Goal: Task Accomplishment & Management: Complete application form

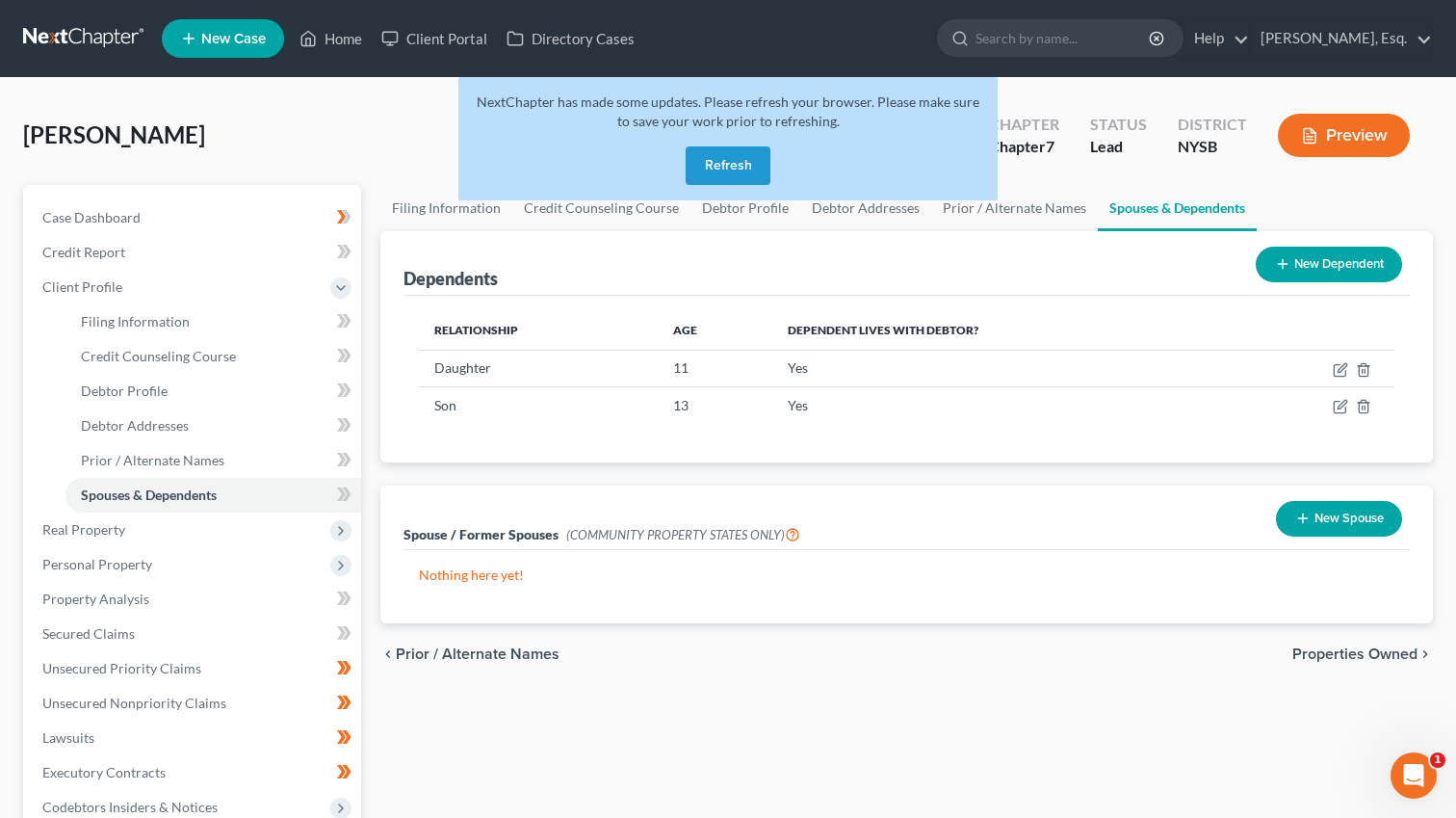
click at [717, 179] on button "Refresh" at bounding box center [728, 166] width 85 height 39
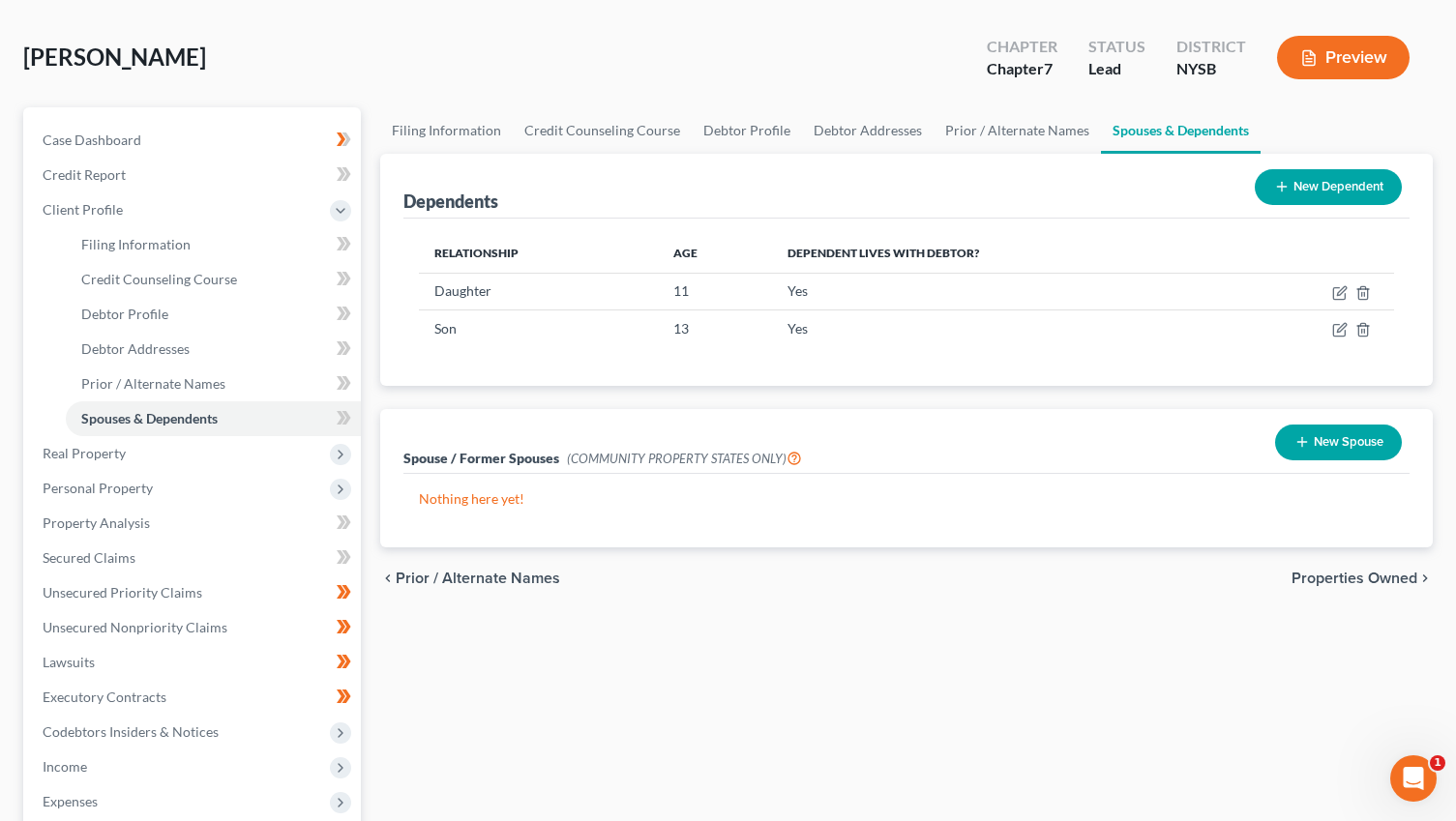
scroll to position [82, 0]
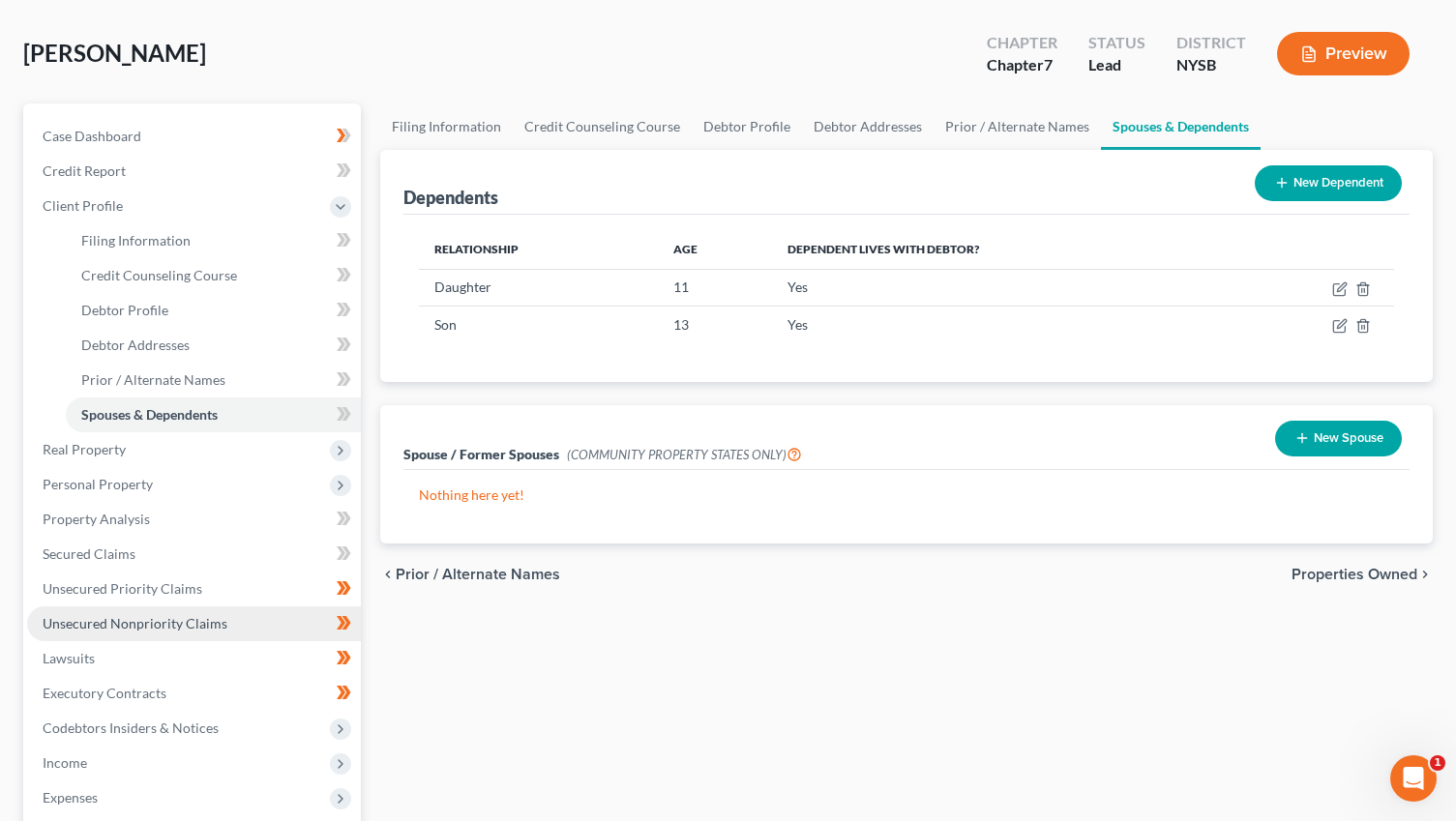
click at [225, 626] on link "Unsecured Nonpriority Claims" at bounding box center [194, 623] width 334 height 35
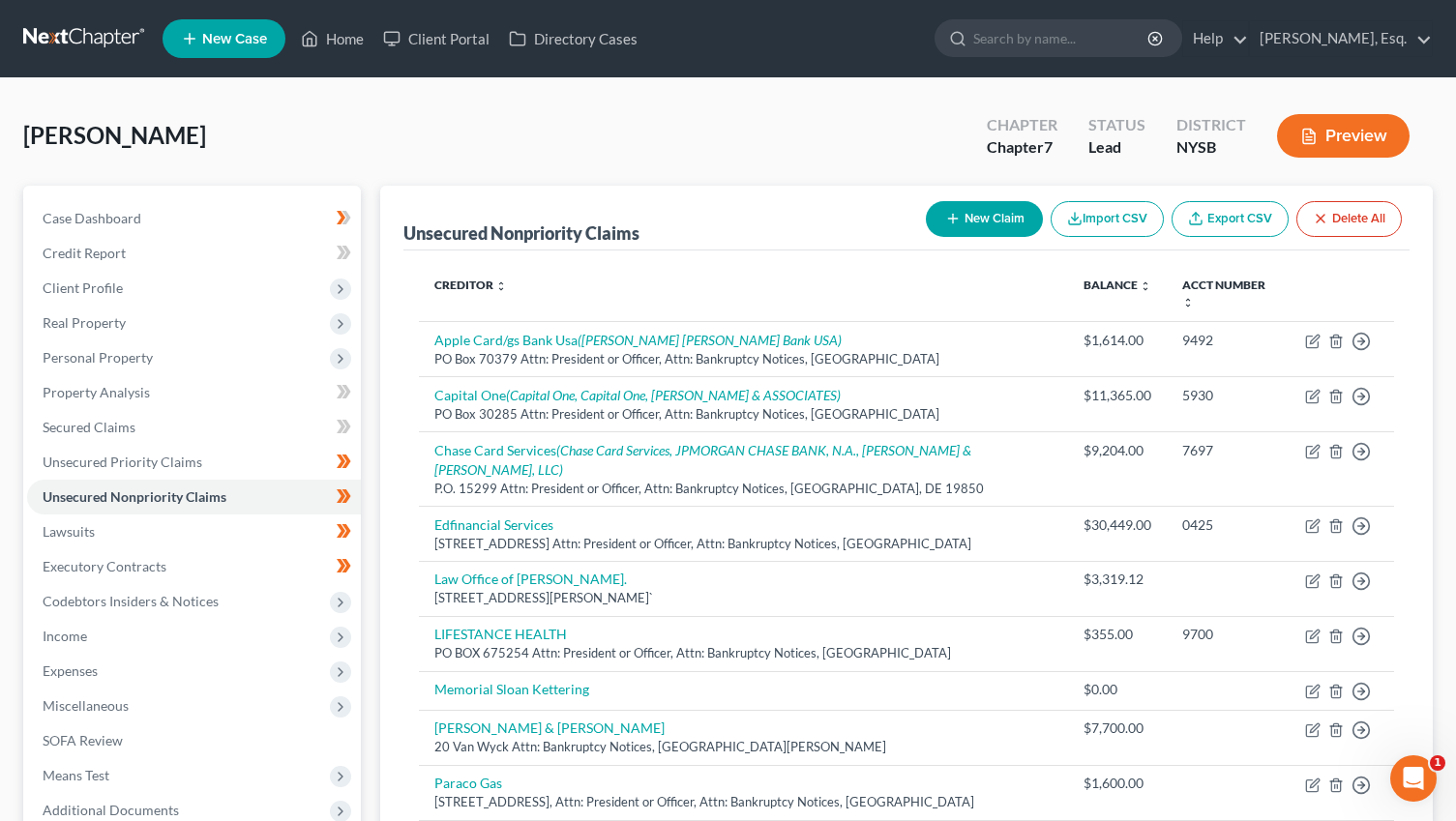
click at [994, 213] on button "New Claim" at bounding box center [984, 219] width 117 height 36
select select "0"
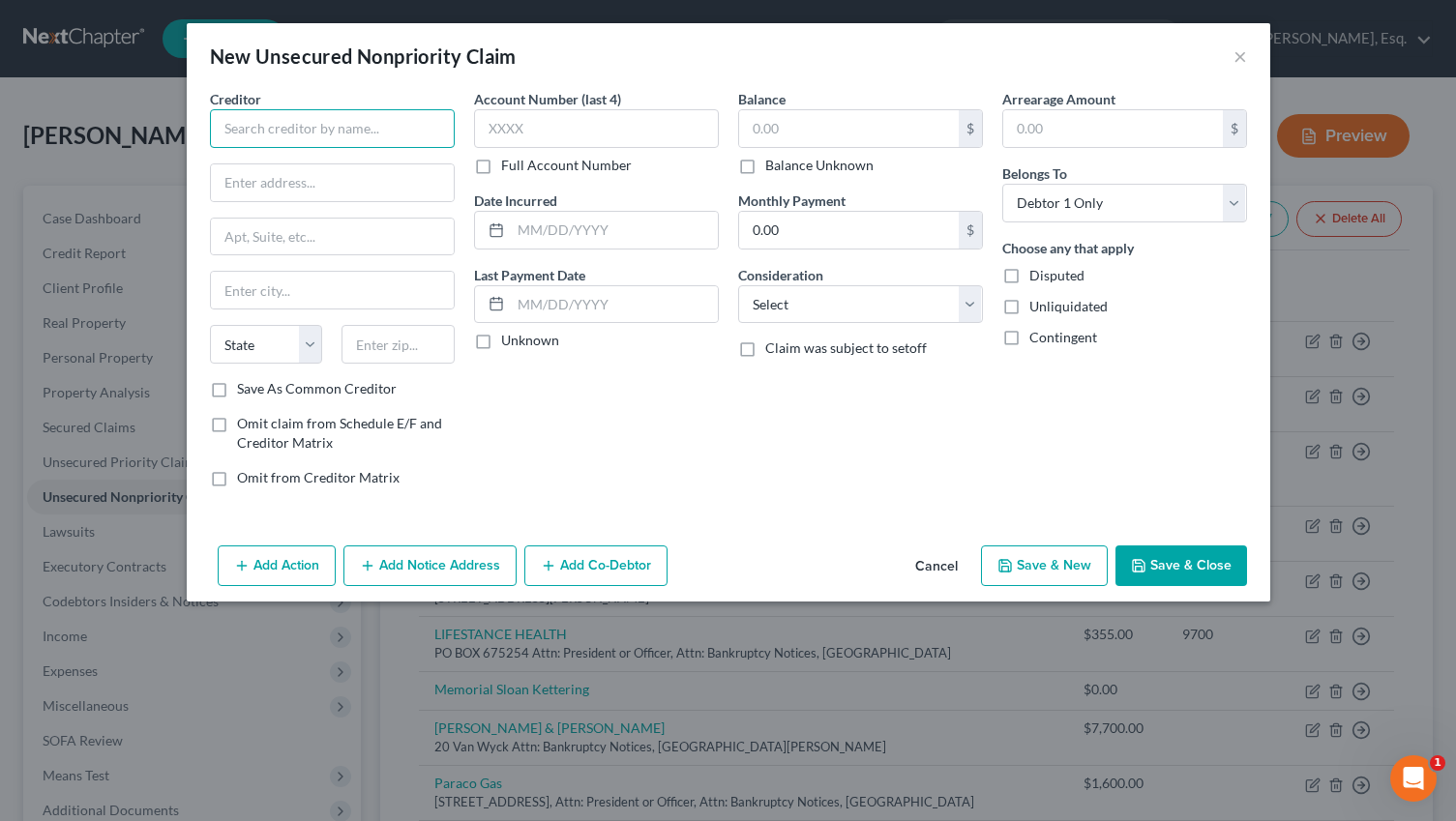
click at [402, 133] on input "text" at bounding box center [332, 129] width 245 height 39
paste input "[GEOGRAPHIC_DATA]"
type input "[GEOGRAPHIC_DATA]"
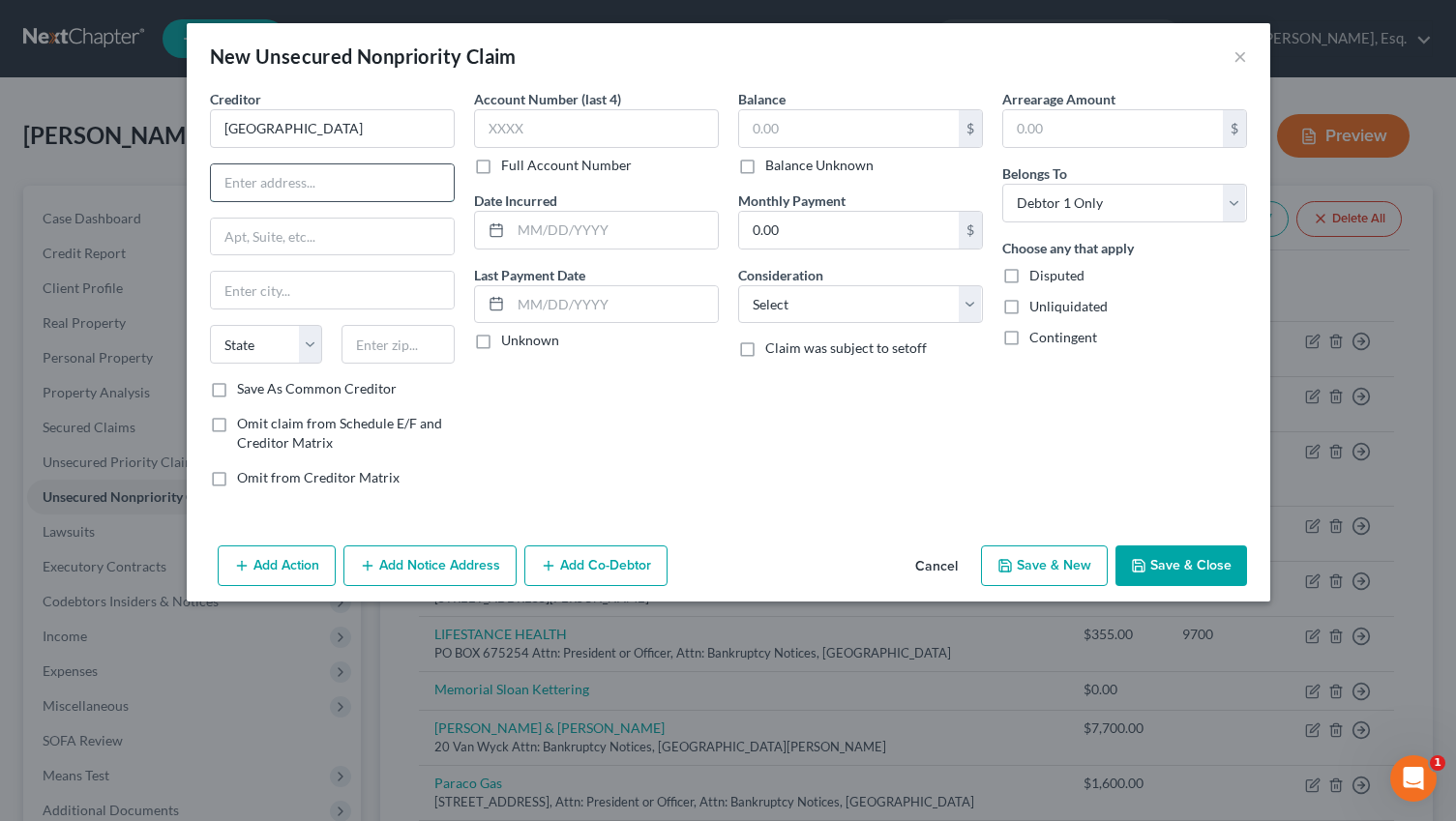
click at [355, 191] on input "text" at bounding box center [332, 183] width 243 height 37
paste input "[STREET_ADDRESS]"
type input "[STREET_ADDRESS]"
click at [432, 238] on input "text" at bounding box center [332, 237] width 243 height 37
type input "Attn: President or Officer, Attn: Bankruptcy Notices"
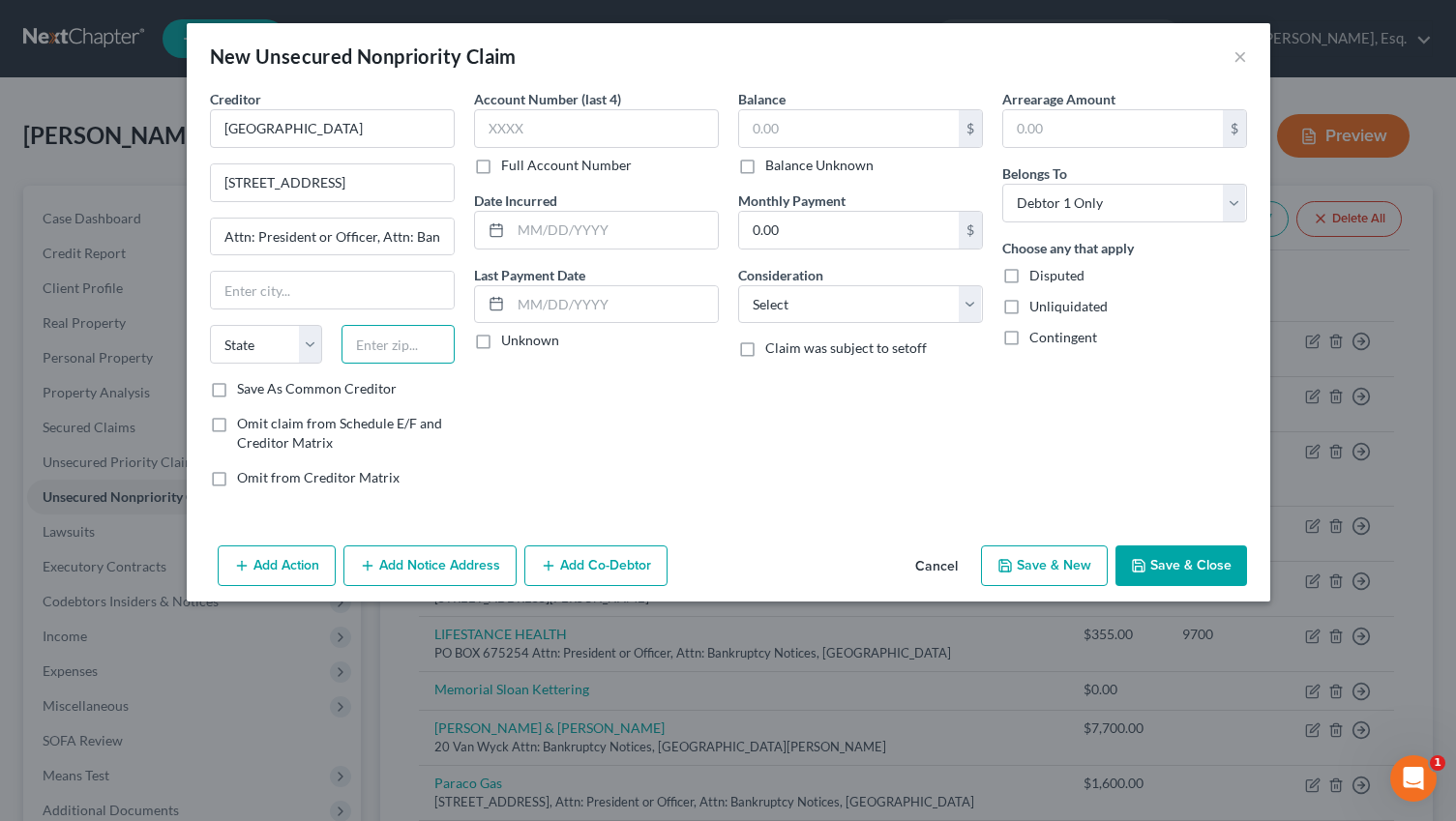
click at [407, 350] on input "text" at bounding box center [398, 345] width 113 height 39
paste input "10604"
type input "10604"
type input "West [PERSON_NAME]"
select select "35"
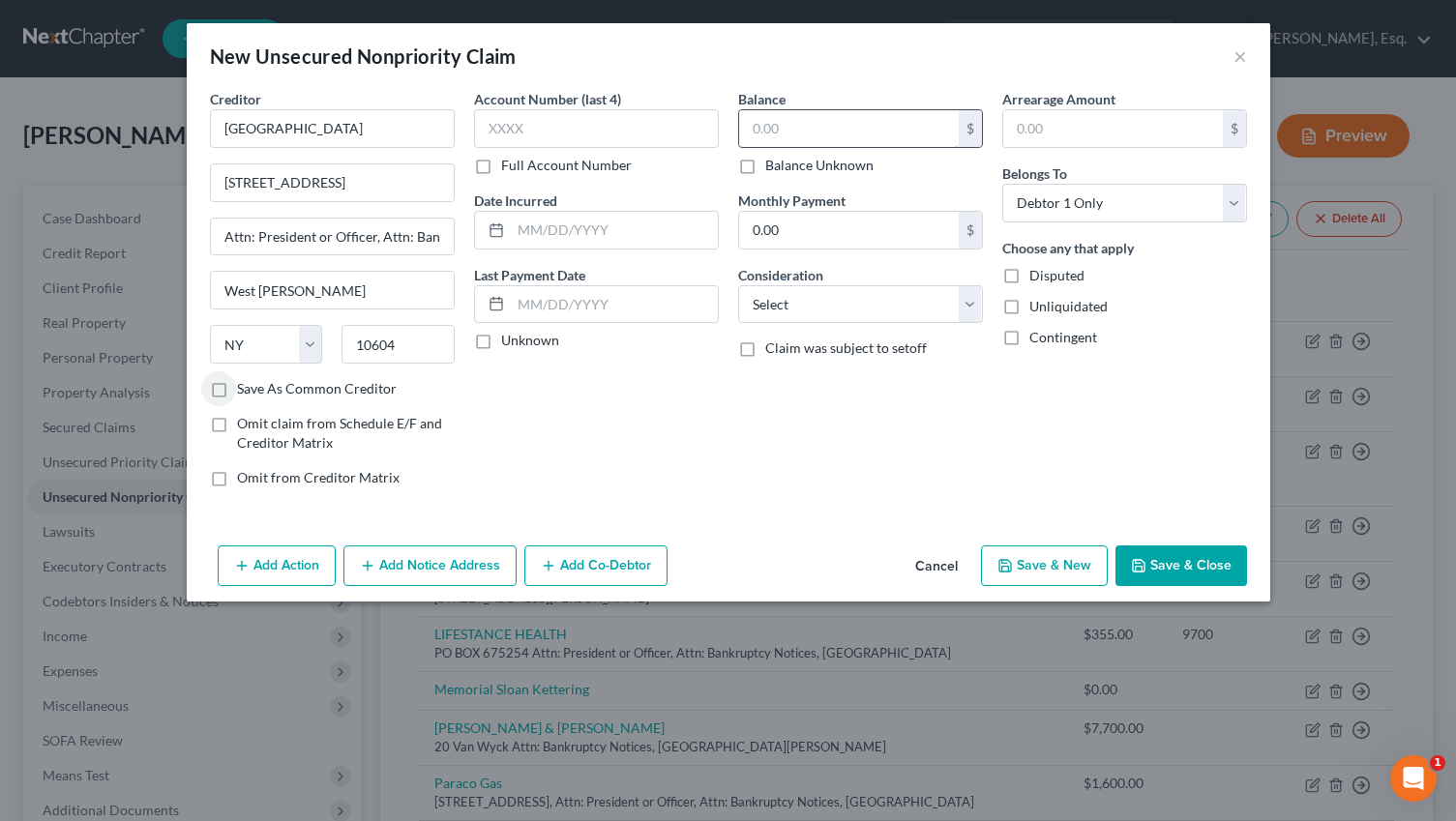
click at [792, 127] on input "text" at bounding box center [849, 129] width 220 height 37
paste input "225.52"
type input "225.52"
click at [768, 310] on select "Select Cable / Satellite Services Collection Agency Credit Card Debt Debt Couns…" at bounding box center [860, 305] width 245 height 39
select select "9"
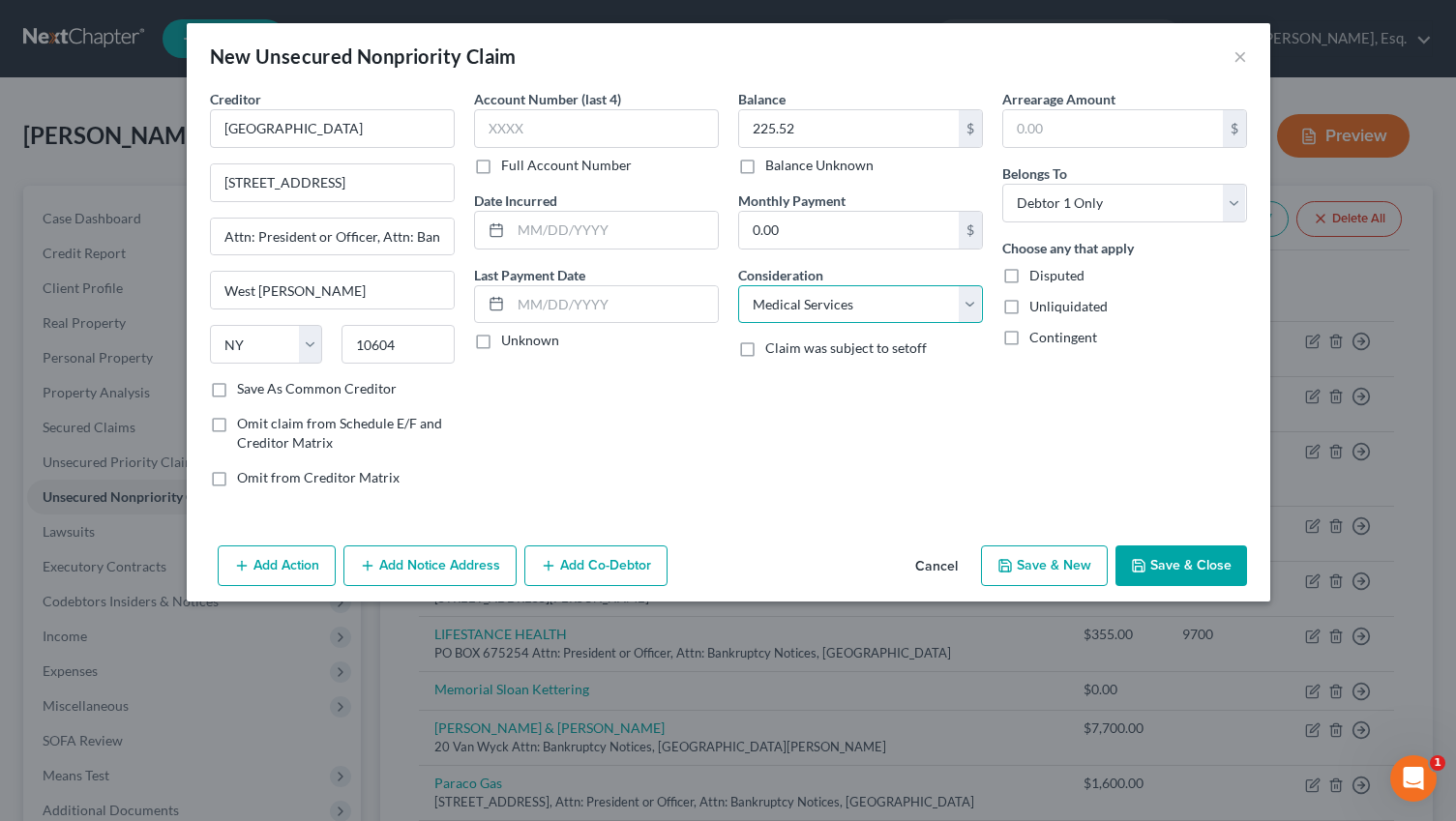
click at [738, 286] on select "Select Cable / Satellite Services Collection Agency Credit Card Debt Debt Couns…" at bounding box center [860, 305] width 245 height 39
click at [255, 383] on label "Save As Common Creditor" at bounding box center [317, 389] width 160 height 19
click at [255, 383] on input "Save As Common Creditor" at bounding box center [251, 385] width 13 height 13
click at [1154, 572] on button "Save & Close" at bounding box center [1182, 565] width 132 height 41
checkbox input "false"
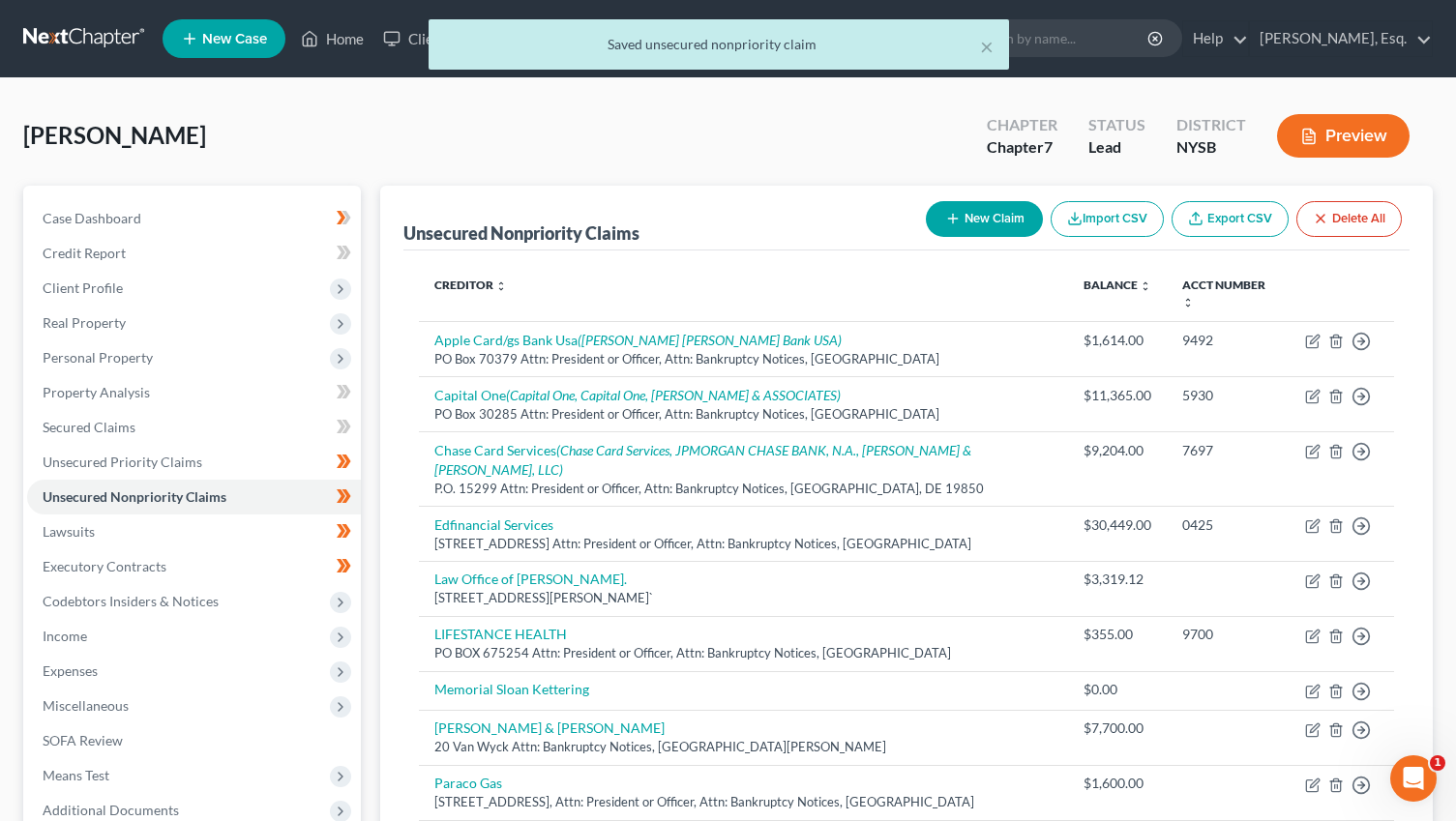
click at [977, 212] on button "New Claim" at bounding box center [984, 219] width 117 height 36
select select "0"
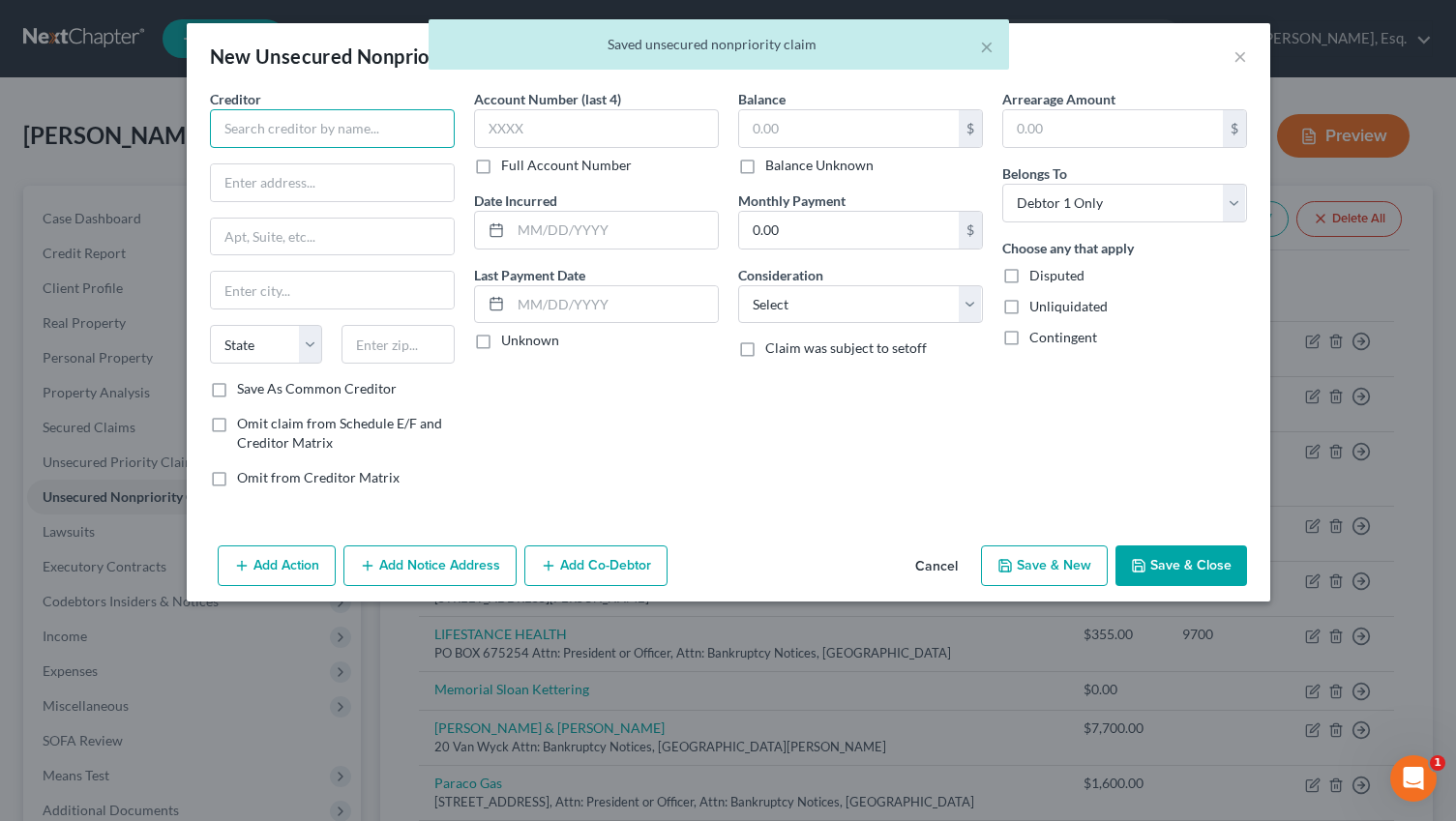
click at [238, 133] on input "text" at bounding box center [332, 129] width 245 height 39
paste input "Pediatric Ophthalmic Consultants"
type input "Pediatric Ophthalmic Consultants"
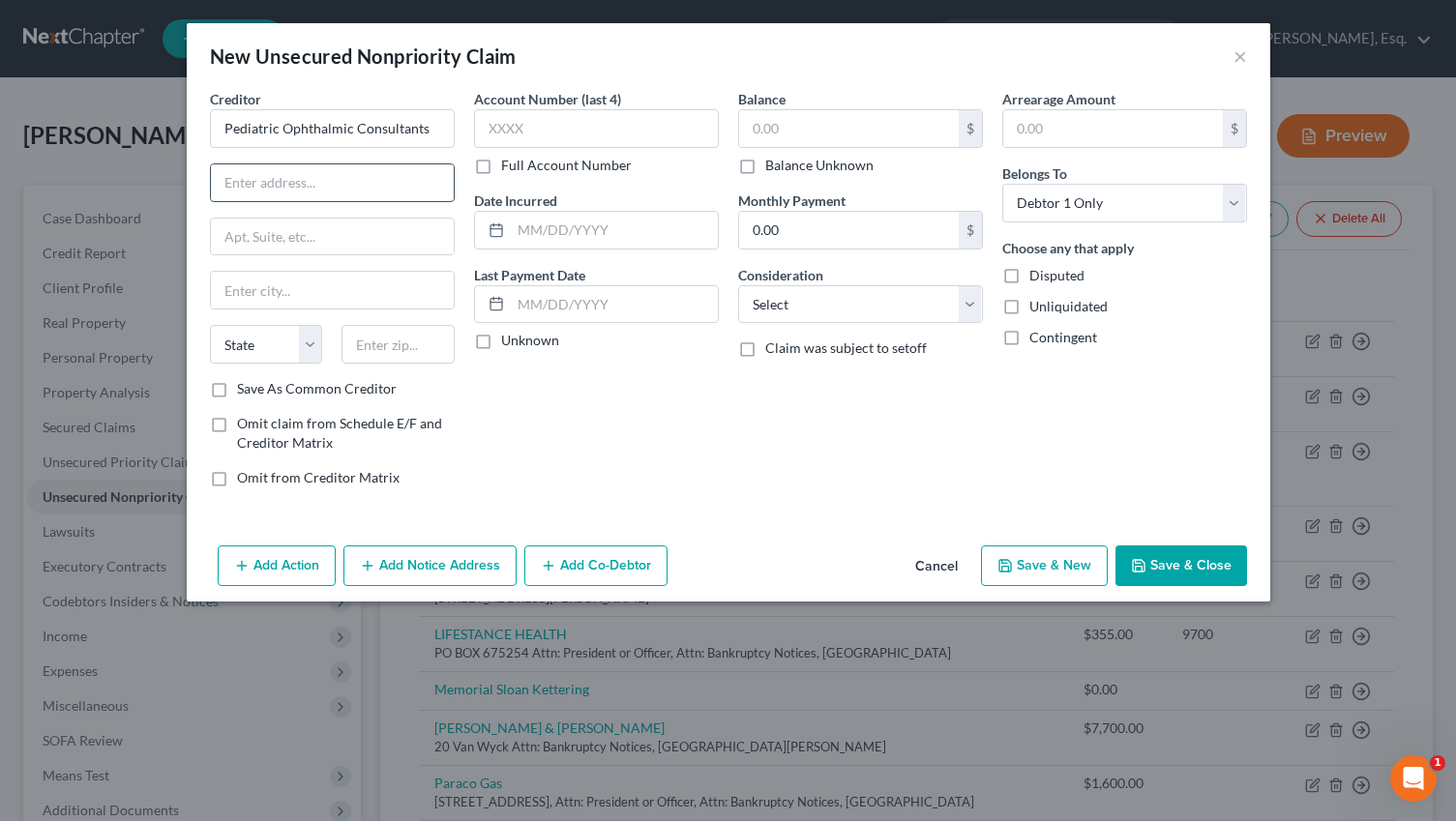
paste input "[STREET_ADDRESS]"
type input "[STREET_ADDRESS]"
click at [400, 226] on input "text" at bounding box center [332, 237] width 243 height 37
type input "Attn: President or Officer, Attn: Bankruptcy Notices"
click at [384, 340] on input "text" at bounding box center [398, 345] width 113 height 39
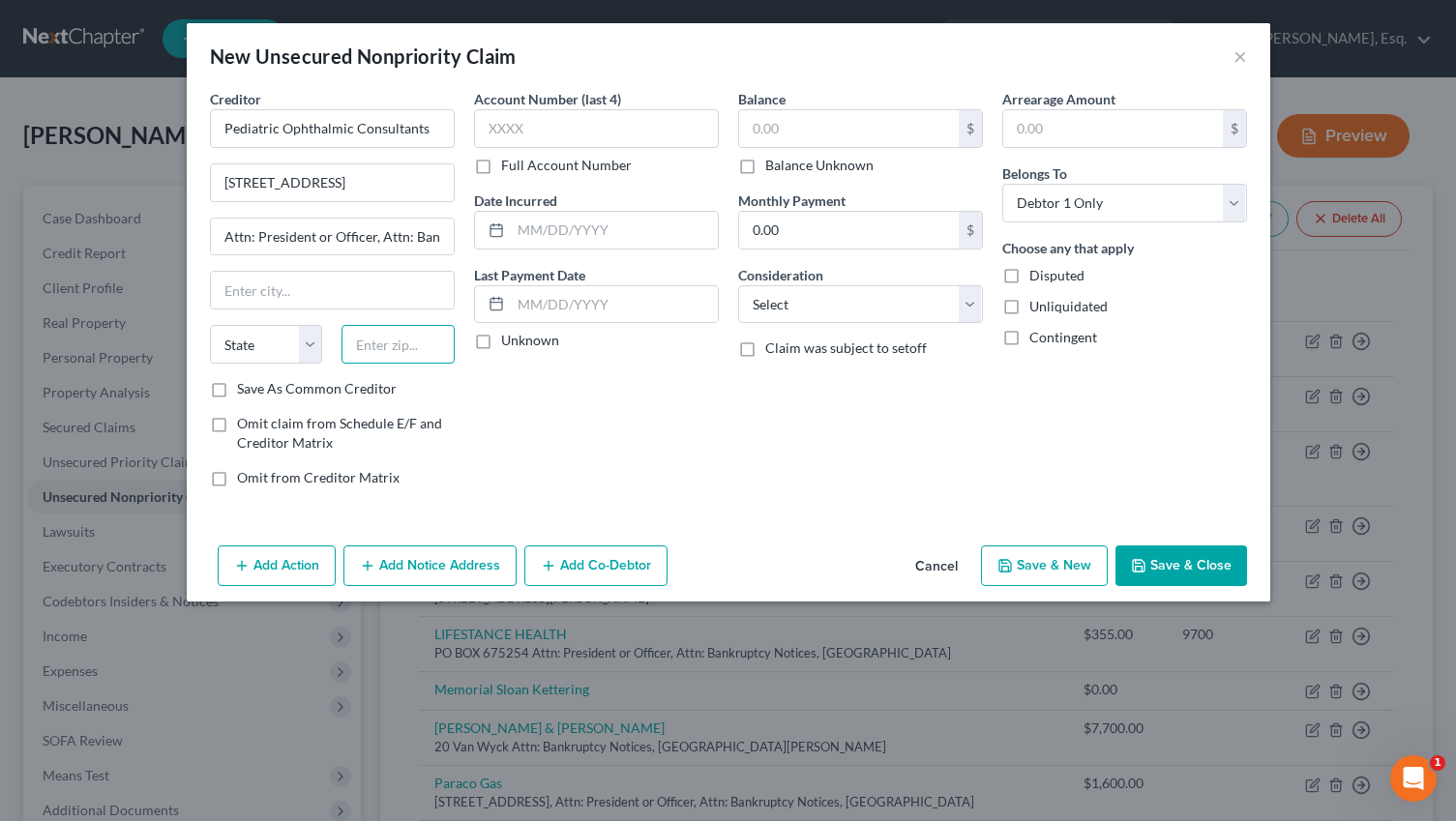
paste input "10023"
type input "10023"
type input "[US_STATE]"
select select "35"
click at [813, 313] on select "Select Cable / Satellite Services Collection Agency Credit Card Debt Debt Couns…" at bounding box center [860, 305] width 245 height 39
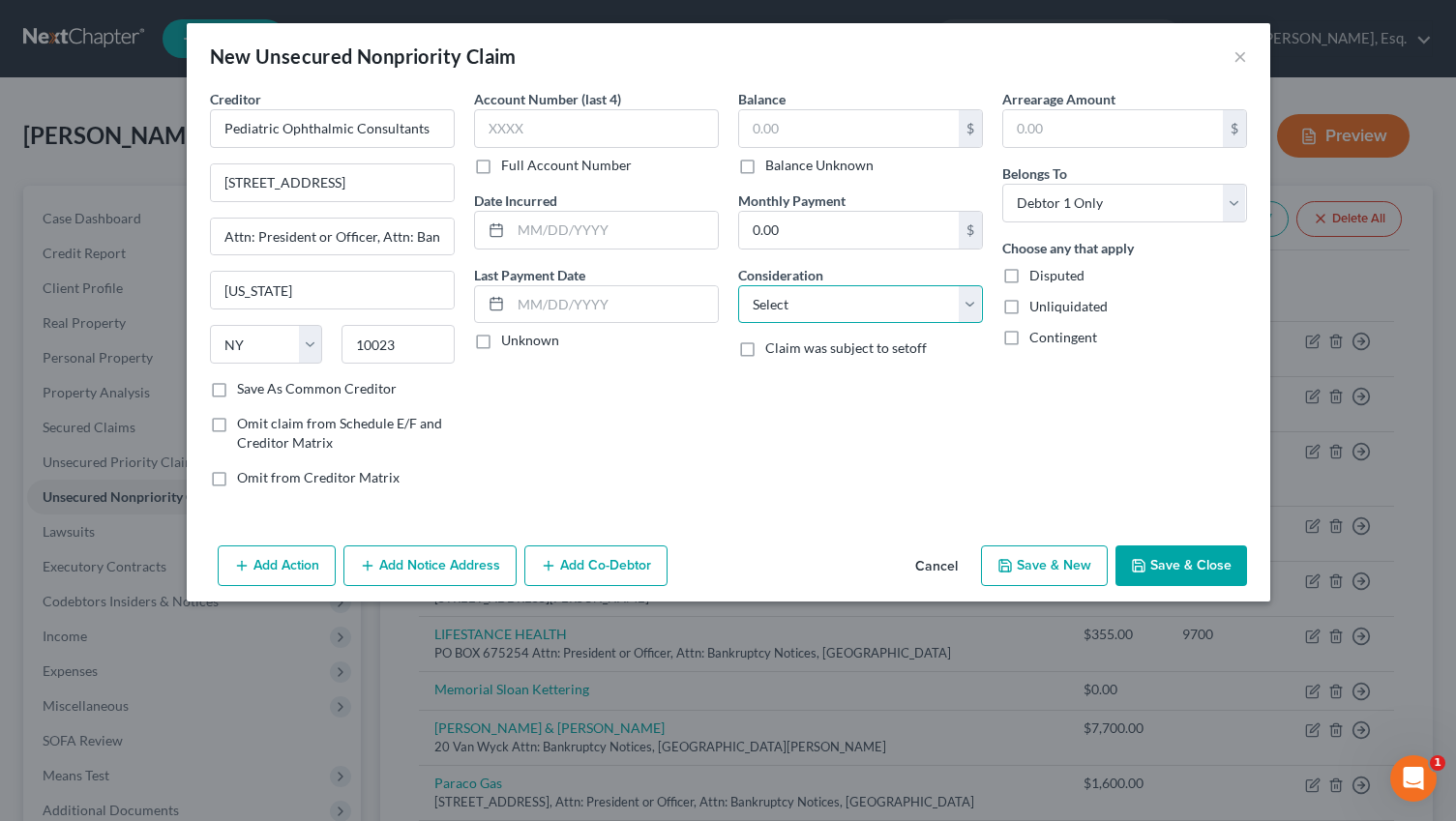
select select "9"
click at [738, 286] on select "Select Cable / Satellite Services Collection Agency Credit Card Debt Debt Couns…" at bounding box center [860, 305] width 245 height 39
click at [776, 134] on input "text" at bounding box center [849, 129] width 220 height 37
type input "1,050"
click at [246, 391] on label "Save As Common Creditor" at bounding box center [317, 389] width 160 height 19
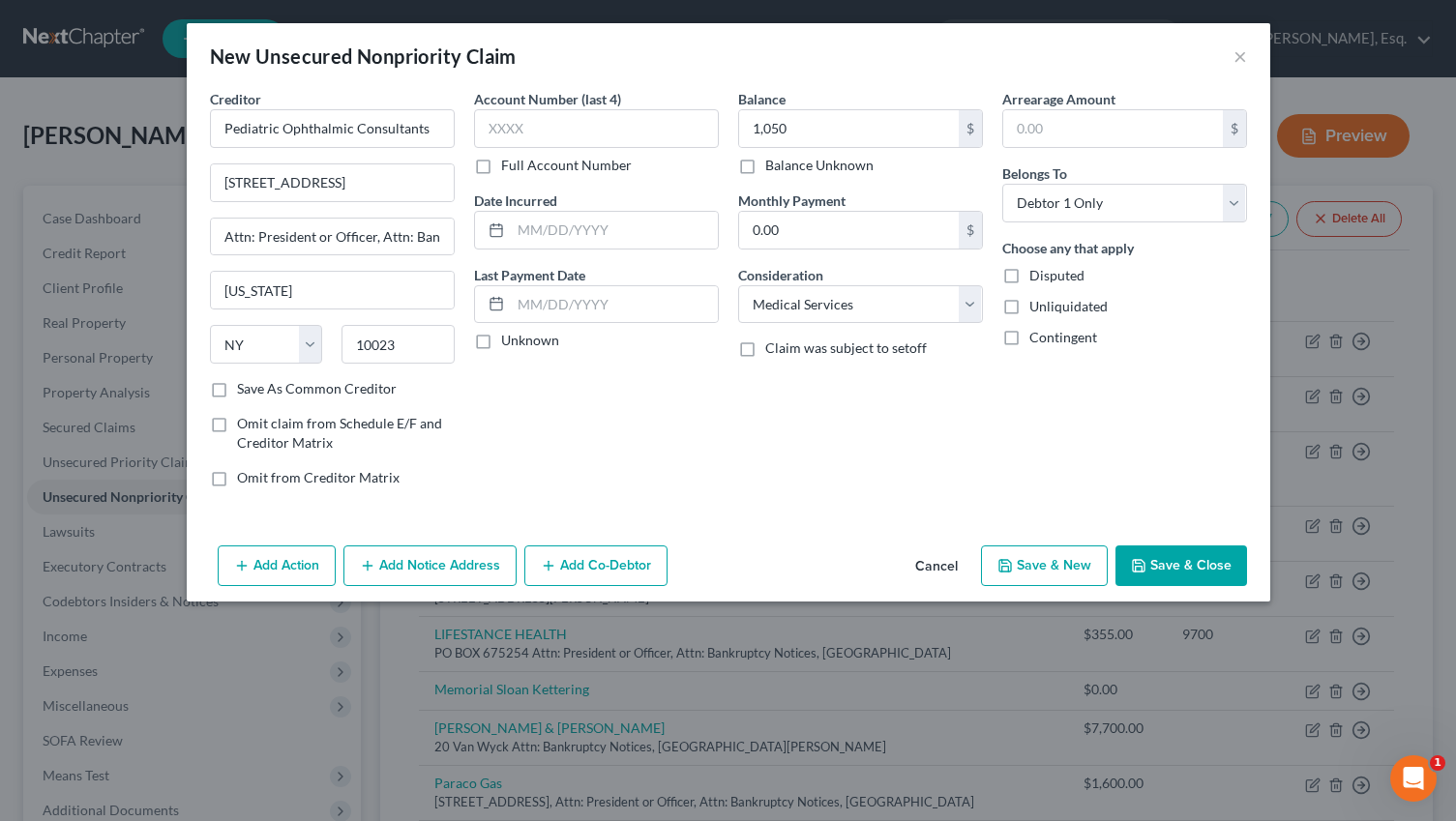
click at [246, 391] on input "Save As Common Creditor" at bounding box center [251, 385] width 13 height 13
checkbox input "true"
click at [383, 128] on input "Pediatric Ophthalmic Consultants" at bounding box center [332, 129] width 245 height 39
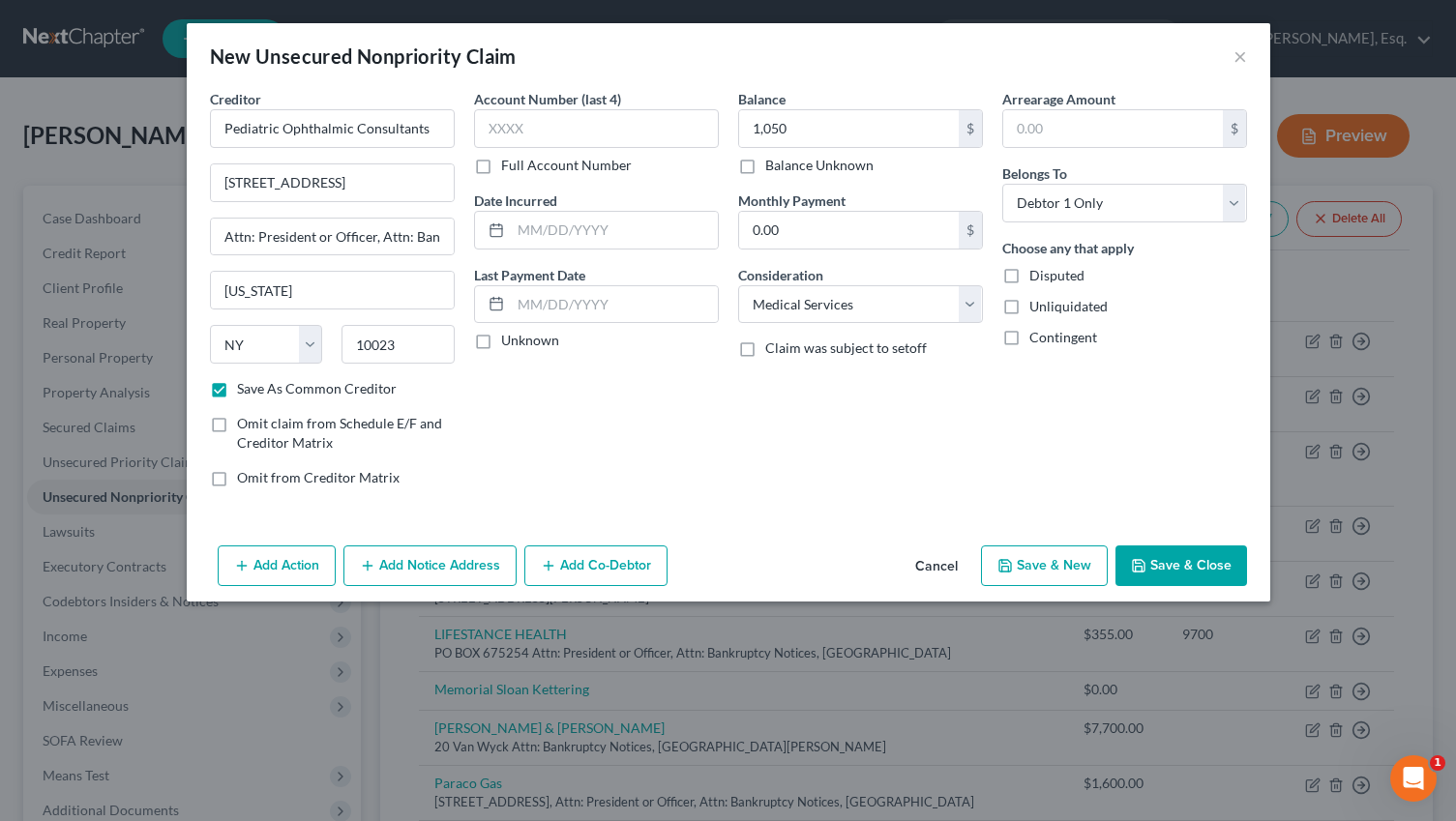
click at [427, 555] on button "Add Notice Address" at bounding box center [430, 565] width 173 height 41
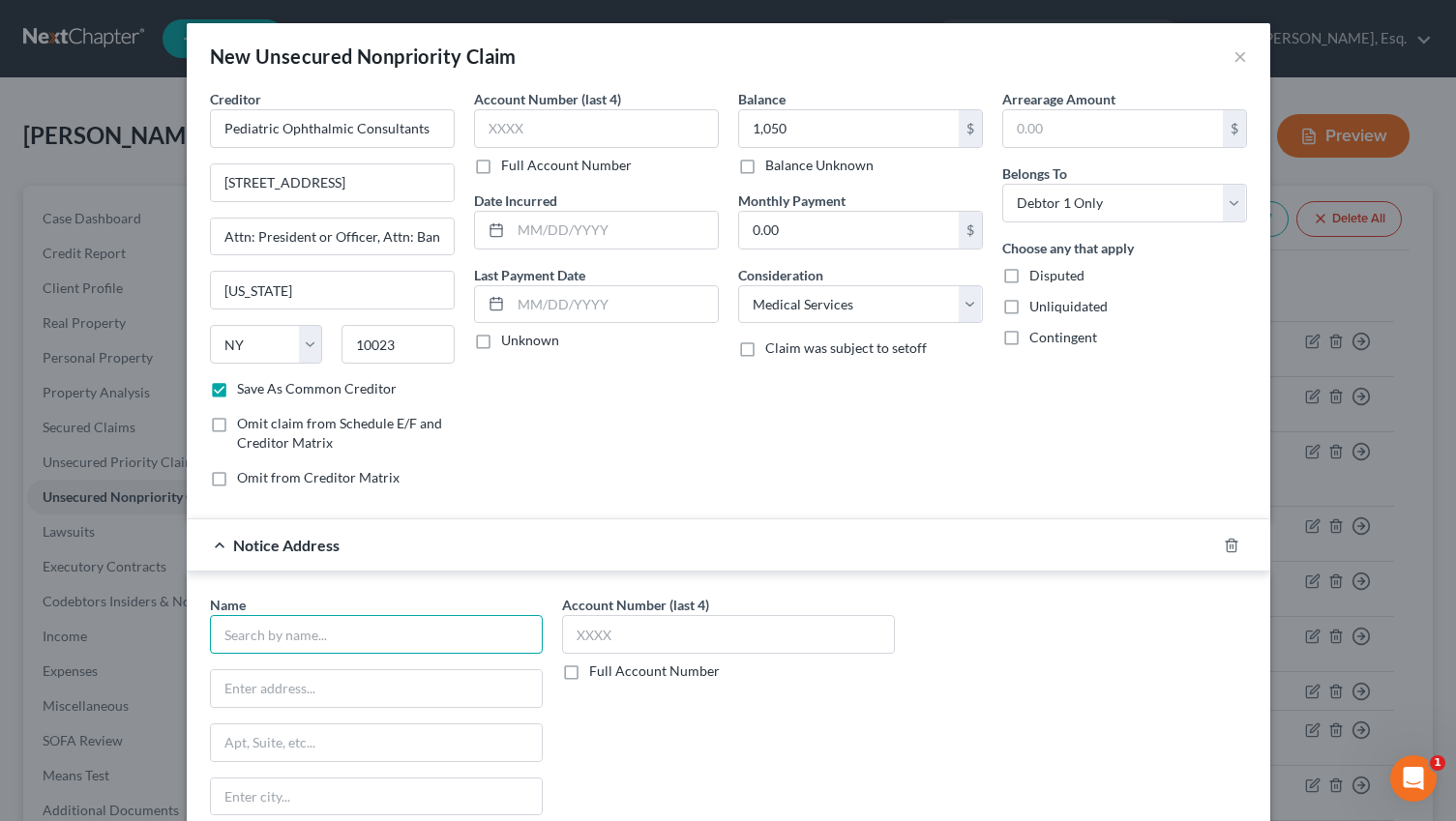
click at [372, 640] on input "text" at bounding box center [377, 634] width 333 height 39
paste input "Pediatric Ophthalmic Consultants"
type input "Pediatric Ophthalmic Consultants"
click at [392, 708] on div "Name * Pediatric Ophthalmic Consultants State [US_STATE] AK AR AZ CA CO [GEOGRA…" at bounding box center [377, 749] width 333 height 310
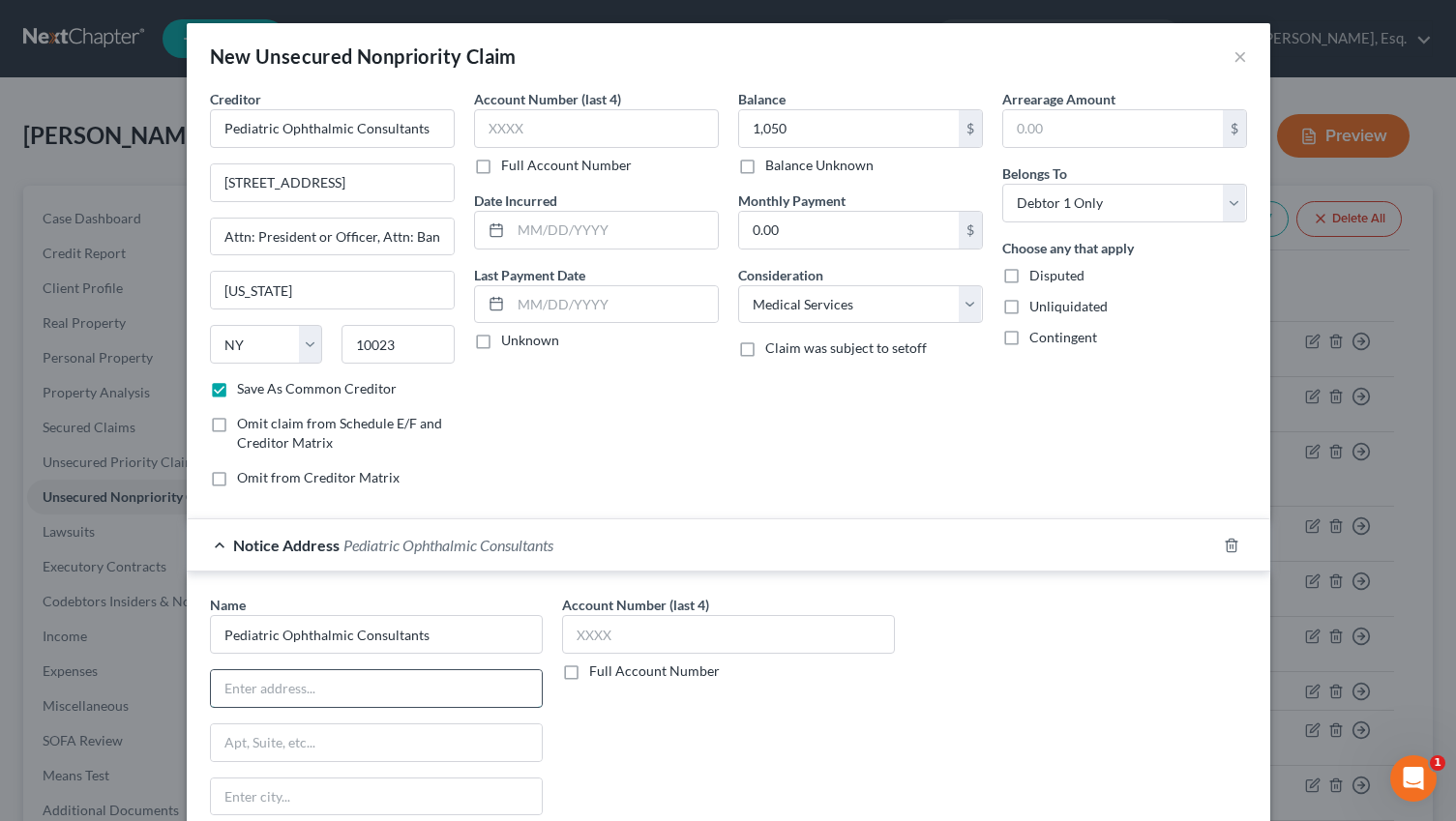
click at [397, 683] on input "text" at bounding box center [377, 688] width 331 height 37
paste input "[STREET_ADDRESS]"
type input "[STREET_ADDRESS]"
click at [388, 732] on input "text" at bounding box center [377, 743] width 331 height 37
type input "Attn: President or Officer, Attn: Bankruptcy Notices"
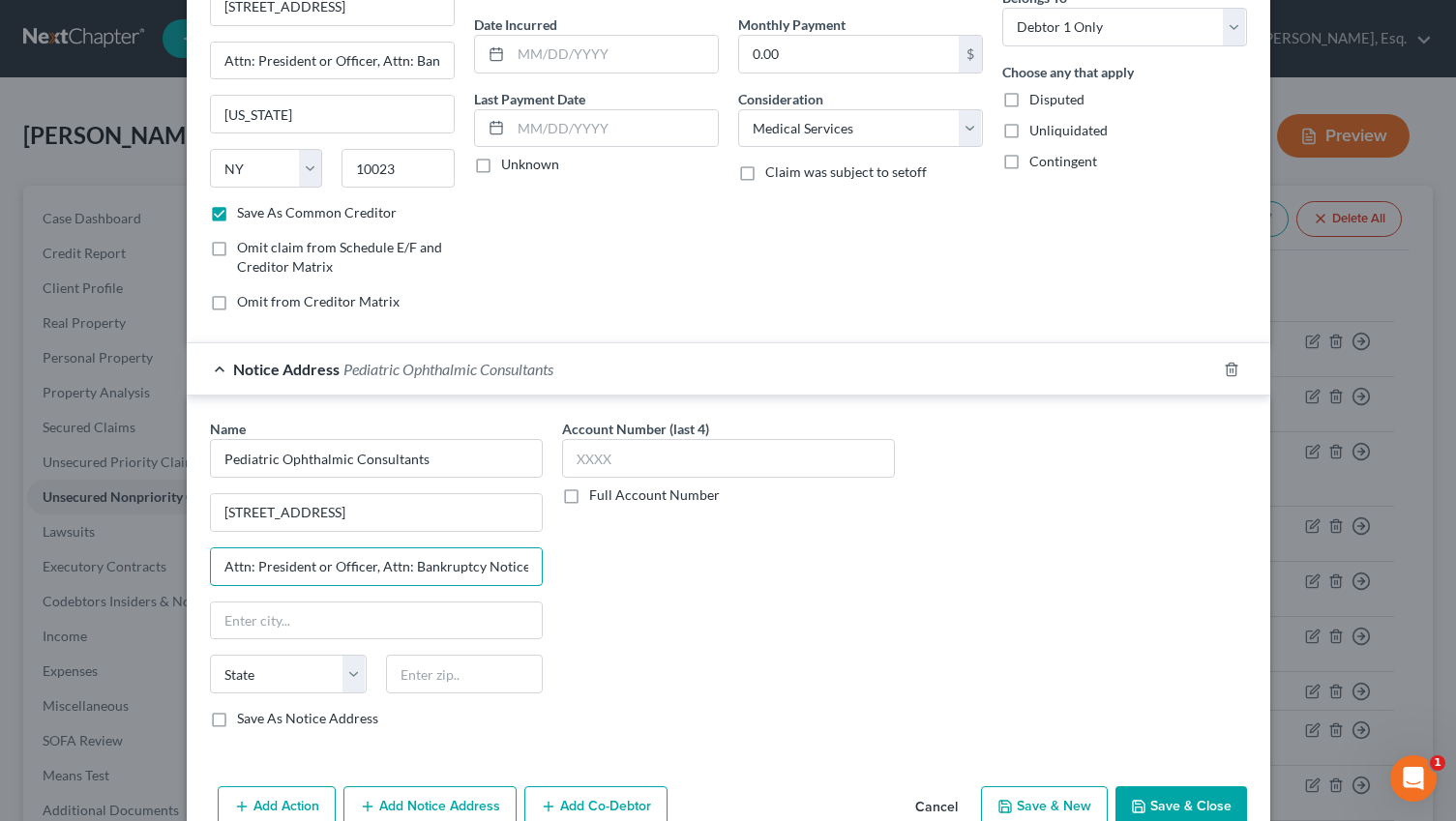
scroll to position [221, 0]
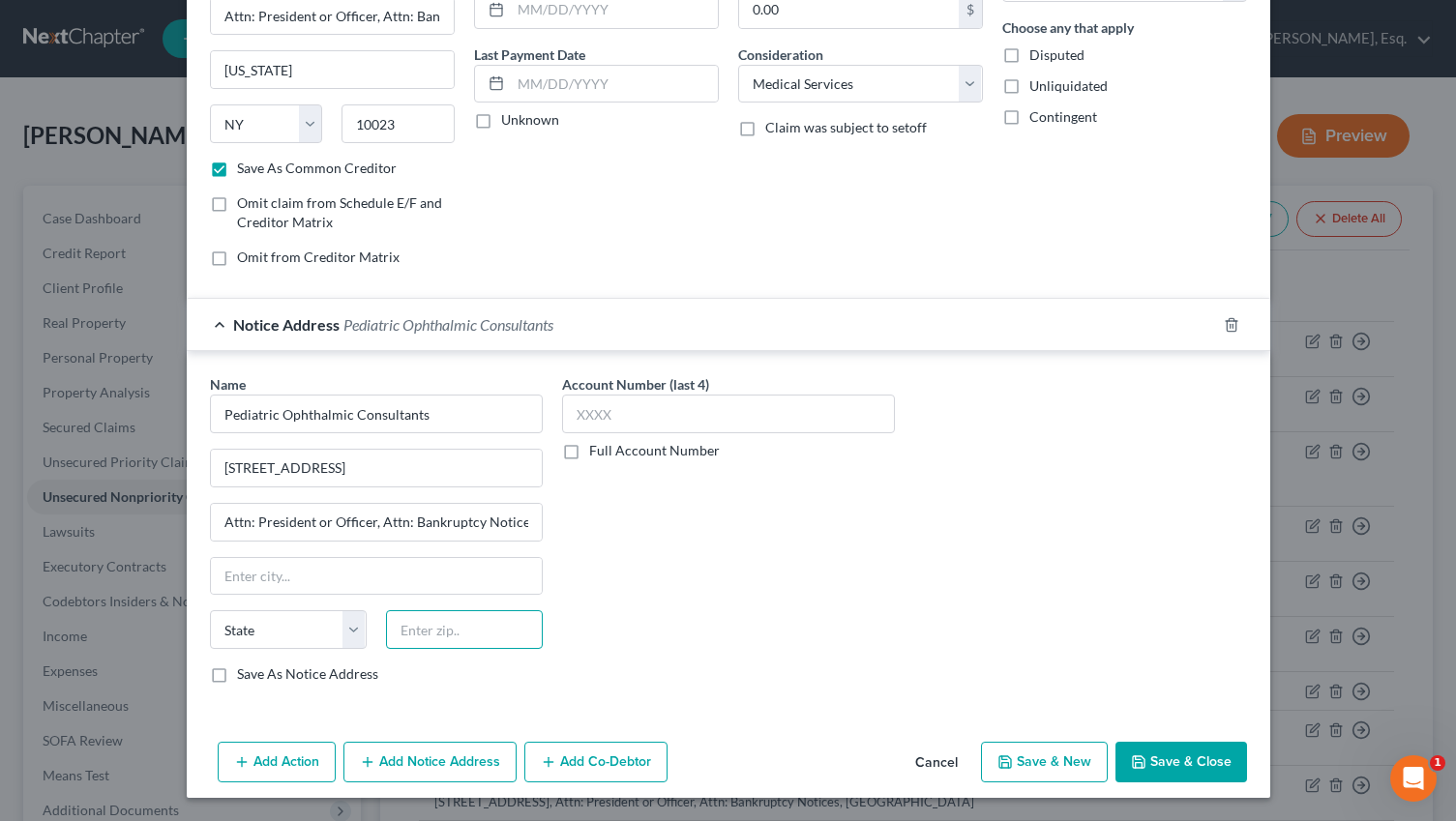
click at [451, 634] on input "text" at bounding box center [465, 629] width 157 height 39
paste input "10604"
type input "10604"
type input "West [PERSON_NAME]"
select select "35"
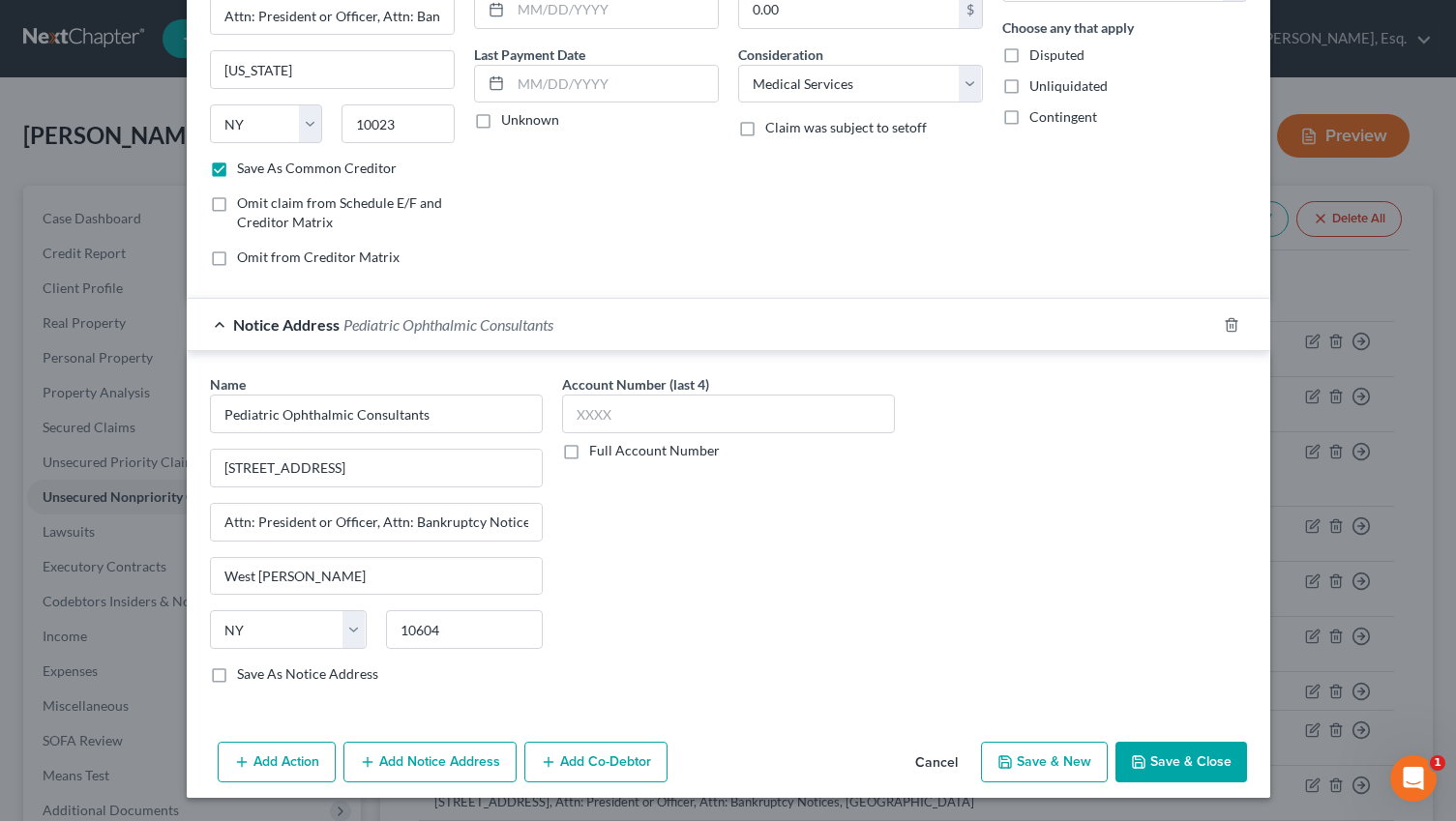
click at [376, 673] on label "Save As Notice Address" at bounding box center [308, 674] width 141 height 19
click at [258, 673] on input "Save As Notice Address" at bounding box center [251, 670] width 13 height 13
checkbox input "true"
click at [1193, 762] on button "Save & Close" at bounding box center [1182, 762] width 132 height 41
checkbox input "false"
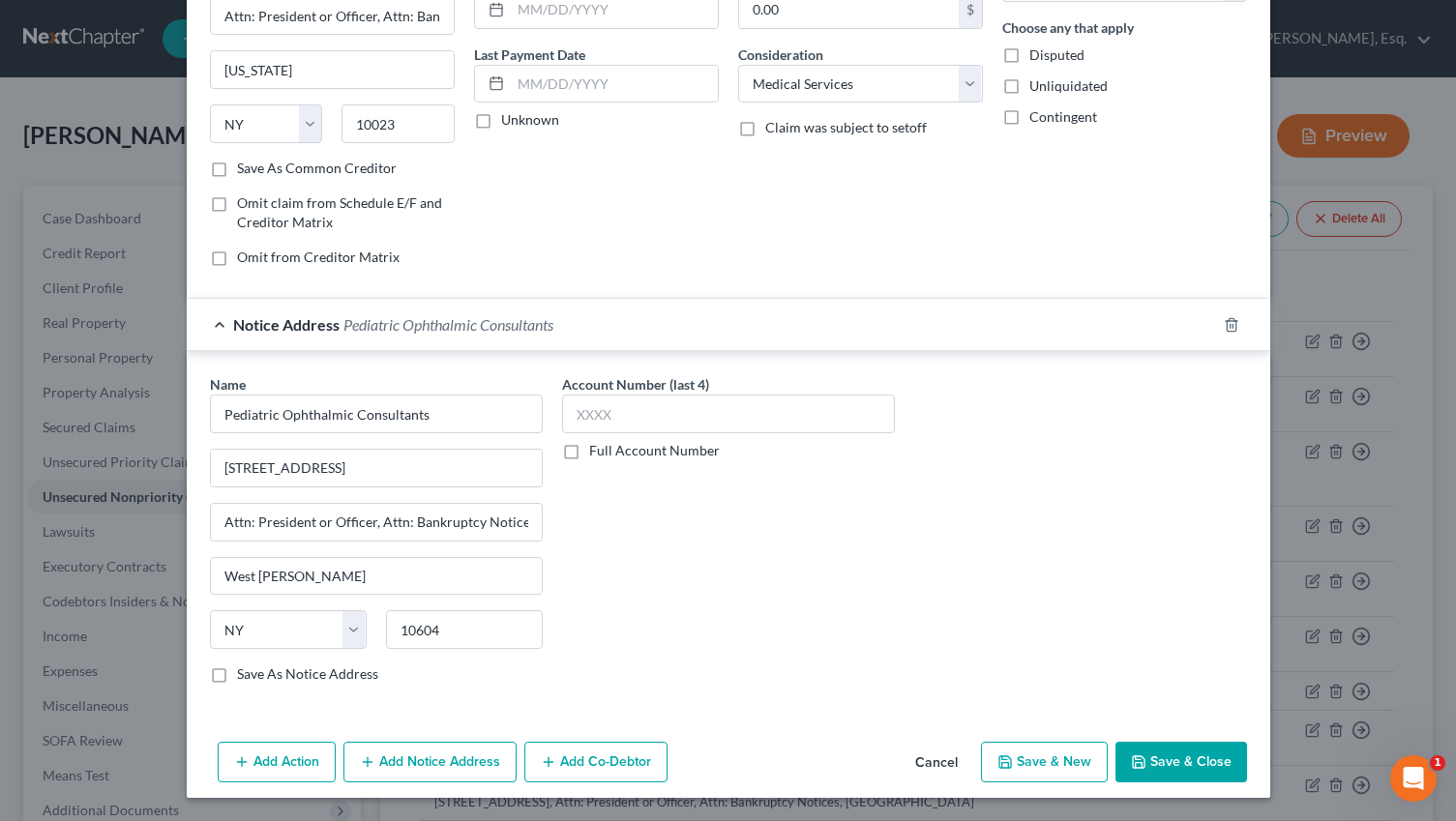
checkbox input "false"
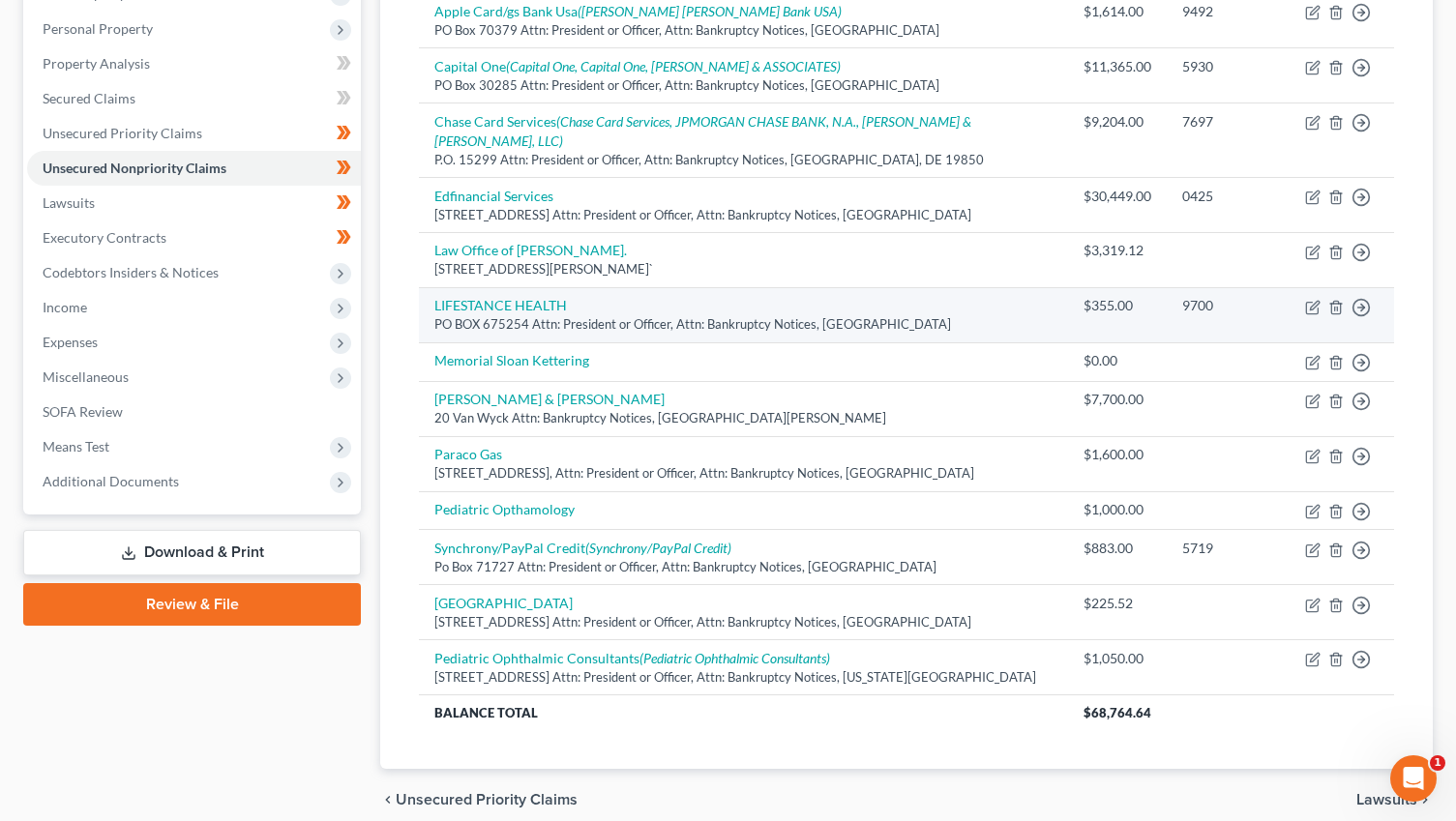
scroll to position [328, 0]
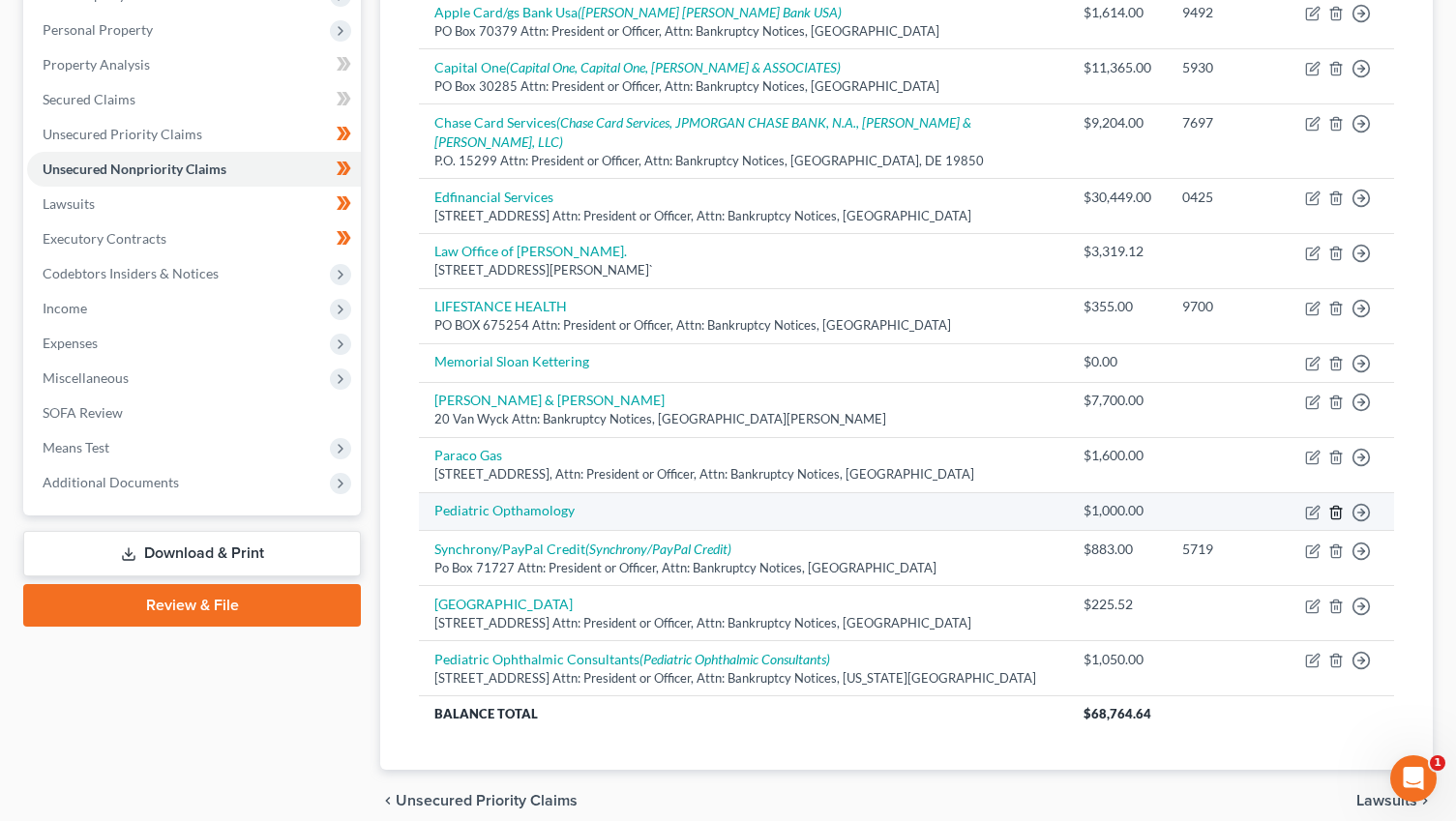
click at [1330, 504] on icon "button" at bounding box center [1336, 512] width 15 height 15
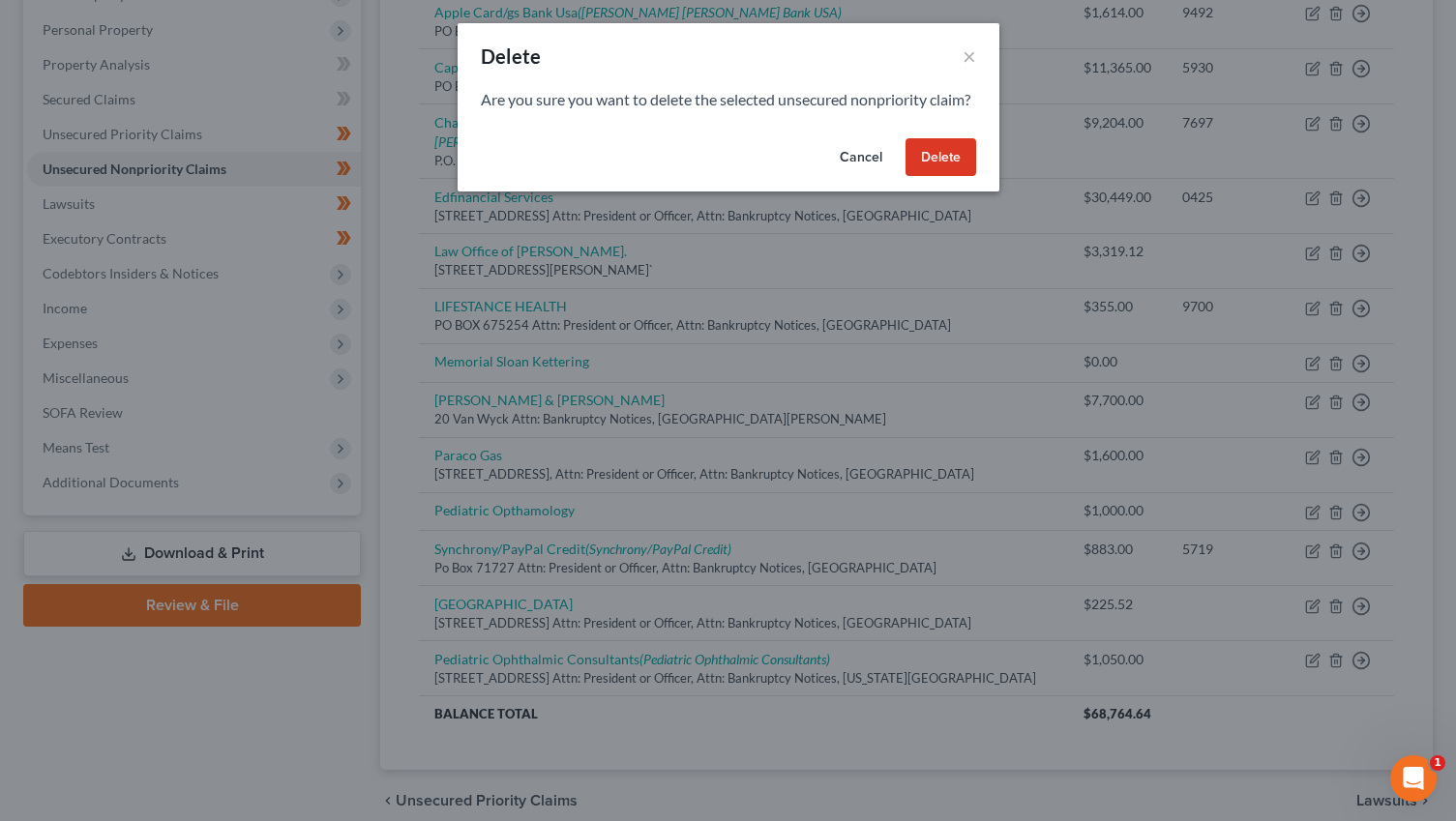
click at [940, 177] on button "Delete" at bounding box center [941, 158] width 71 height 39
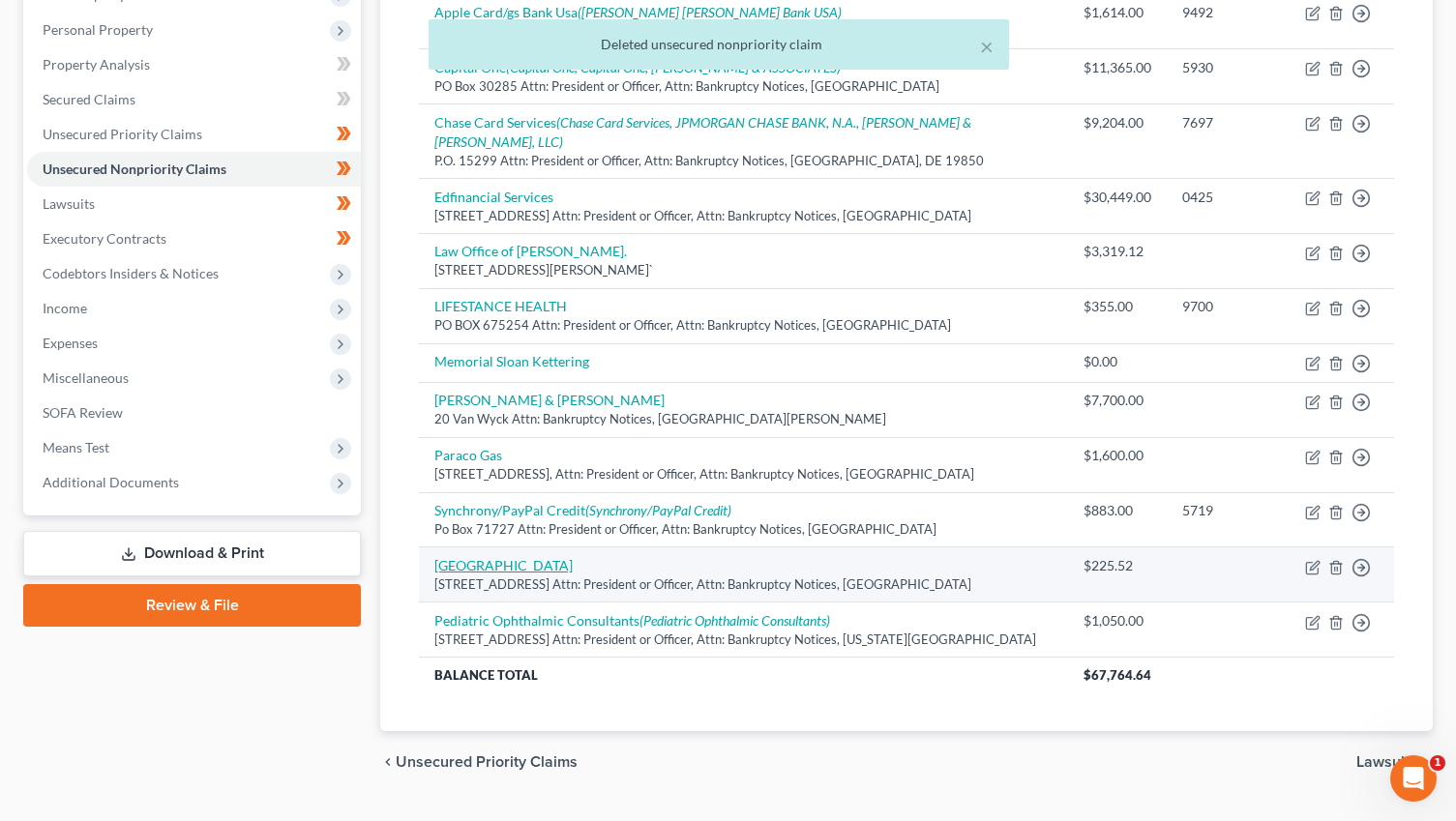
click at [573, 557] on link "[GEOGRAPHIC_DATA]" at bounding box center [503, 564] width 139 height 16
select select "35"
select select "9"
select select "0"
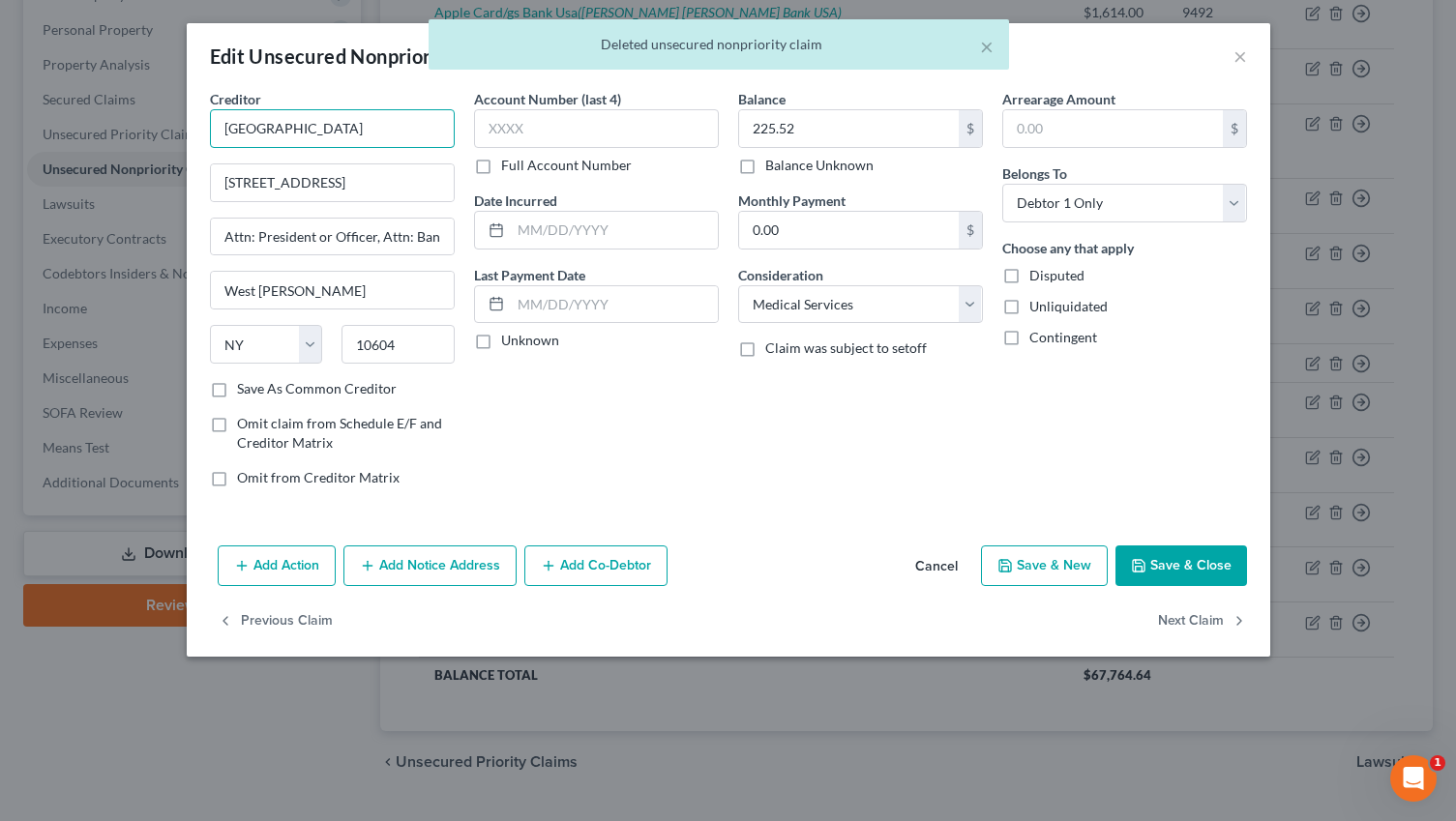
click at [388, 116] on input "[GEOGRAPHIC_DATA]" at bounding box center [332, 129] width 245 height 39
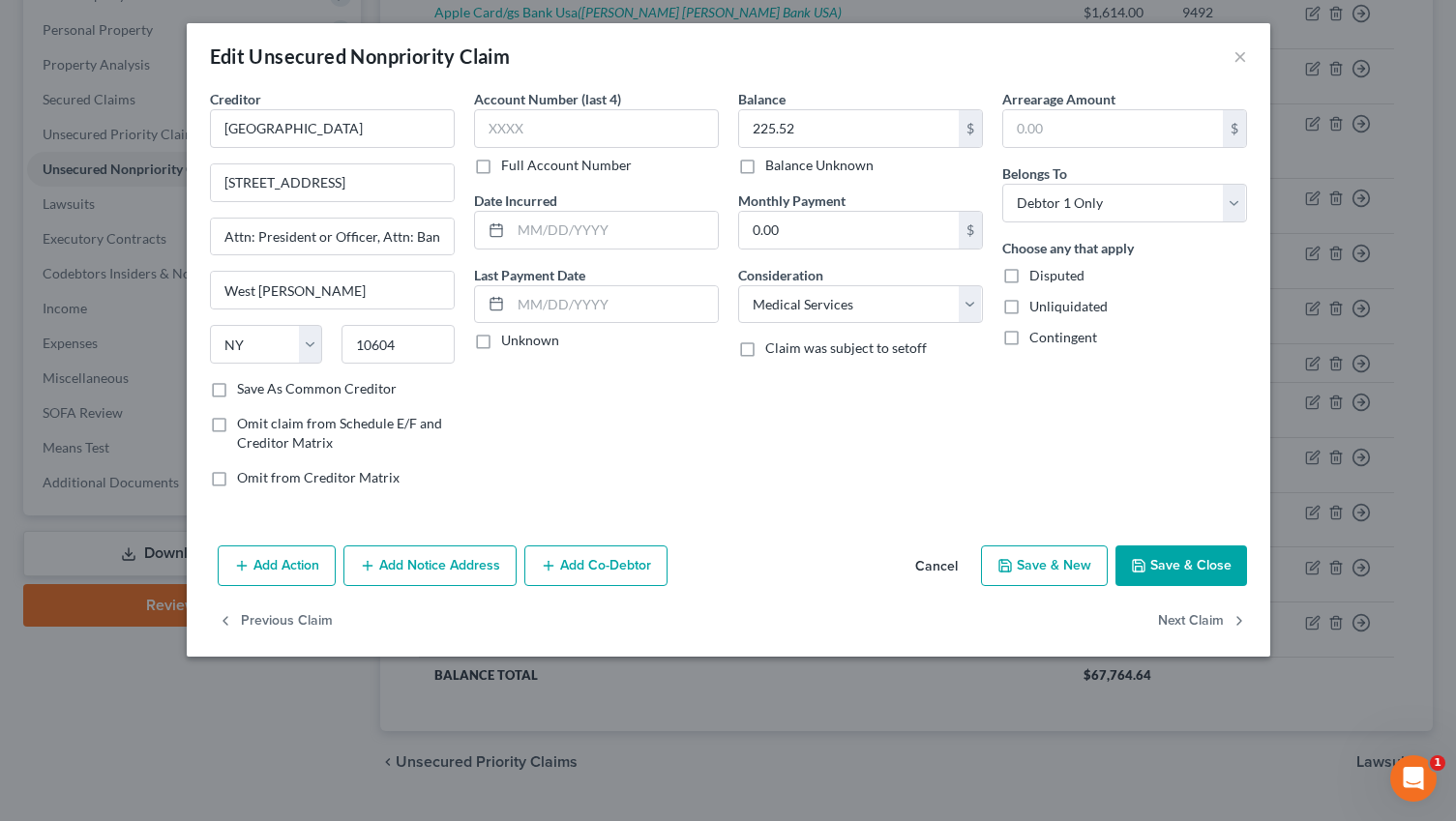
click at [404, 562] on button "Add Notice Address" at bounding box center [430, 565] width 173 height 41
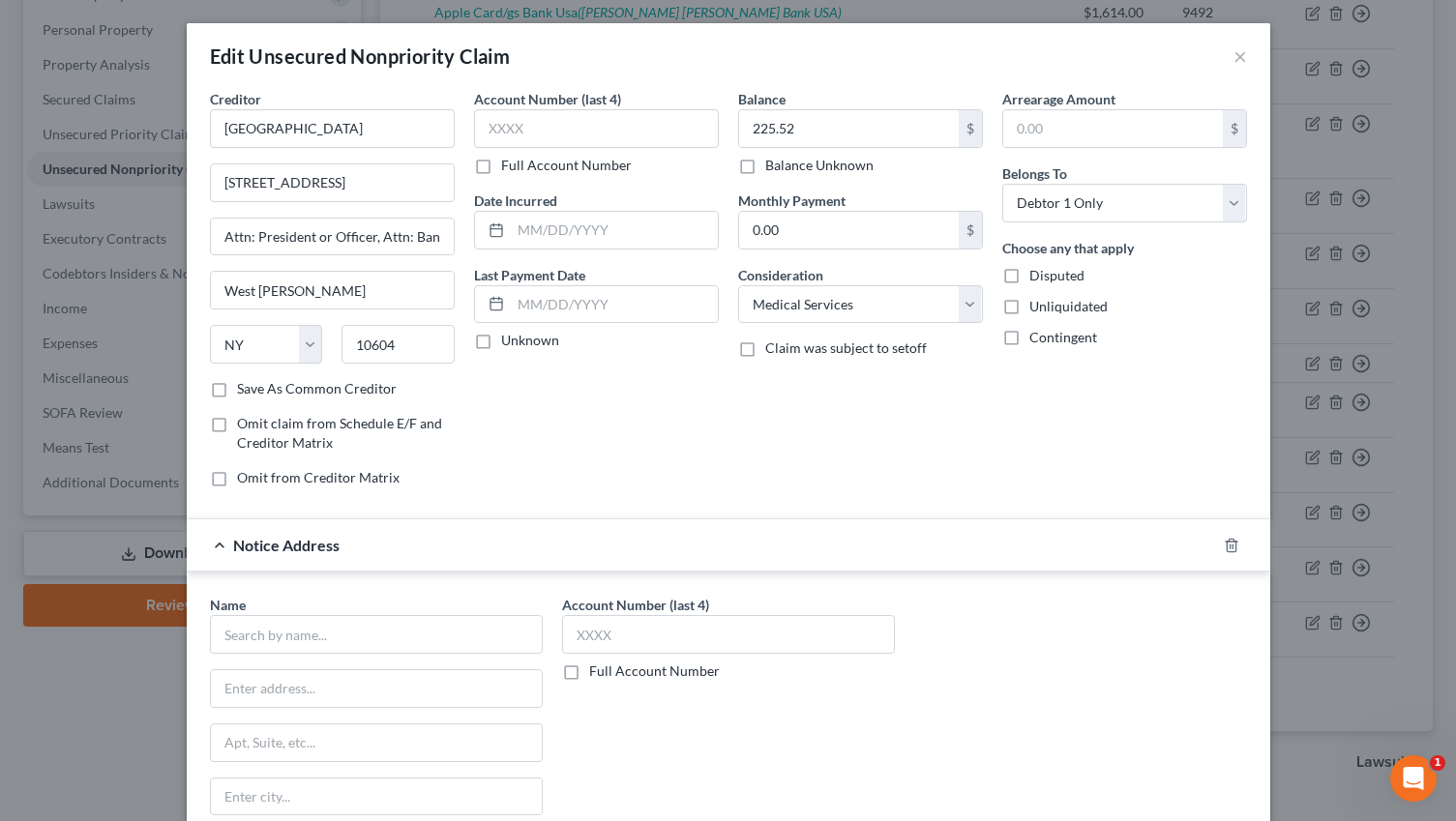
click at [231, 720] on div "Name * State [US_STATE] AK AR AZ CA CO CT DE DC [GEOGRAPHIC_DATA] [GEOGRAPHIC_D…" at bounding box center [377, 749] width 333 height 310
click at [240, 692] on input "text" at bounding box center [377, 688] width 331 height 37
paste input "[STREET_ADDRESS]"
type input "[STREET_ADDRESS]"
click at [241, 739] on input "text" at bounding box center [377, 743] width 331 height 37
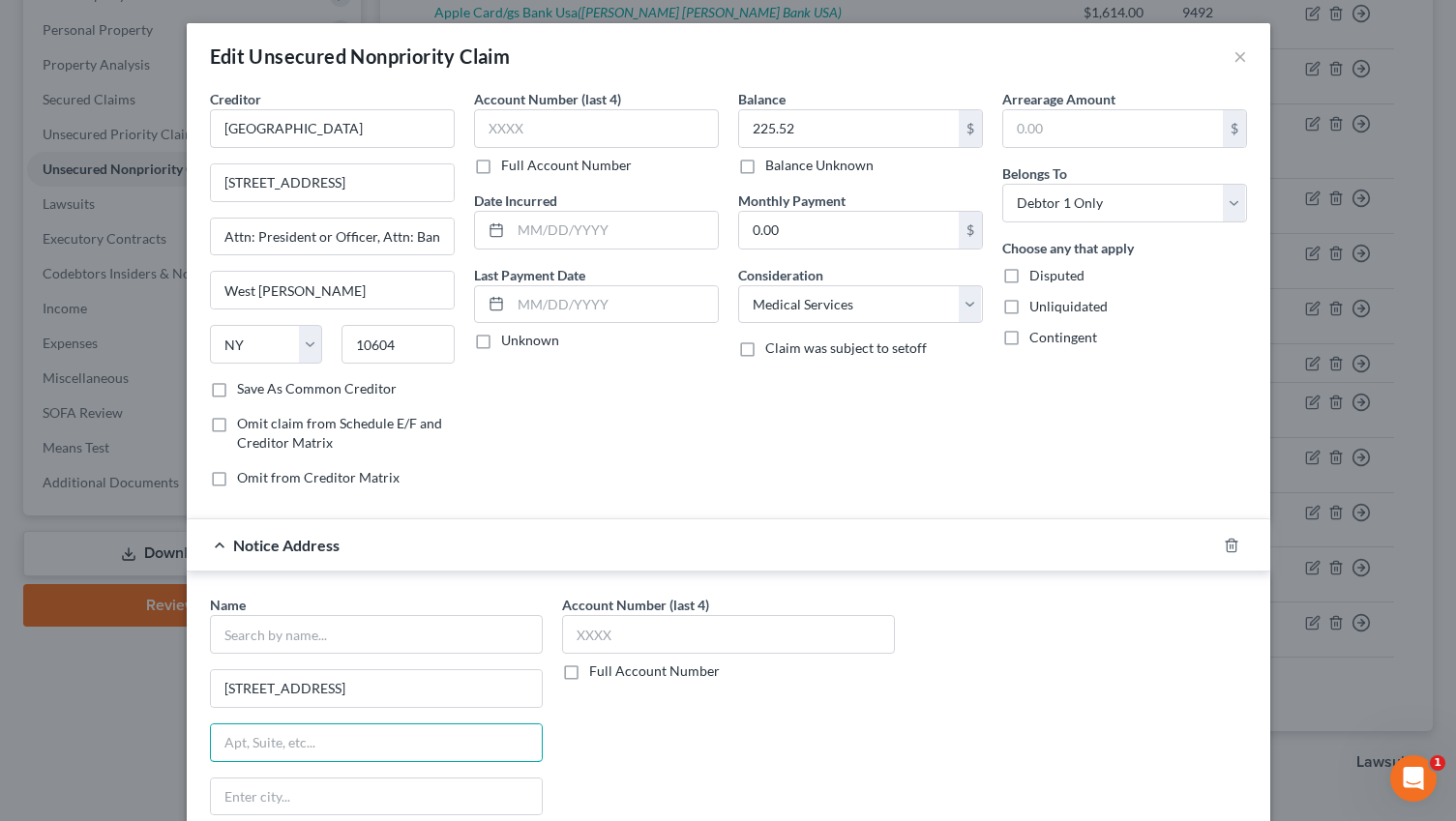
type input "Attn: President or Officer, Attn: Bankruptcy Notices"
click at [345, 124] on input "[GEOGRAPHIC_DATA]" at bounding box center [332, 129] width 245 height 39
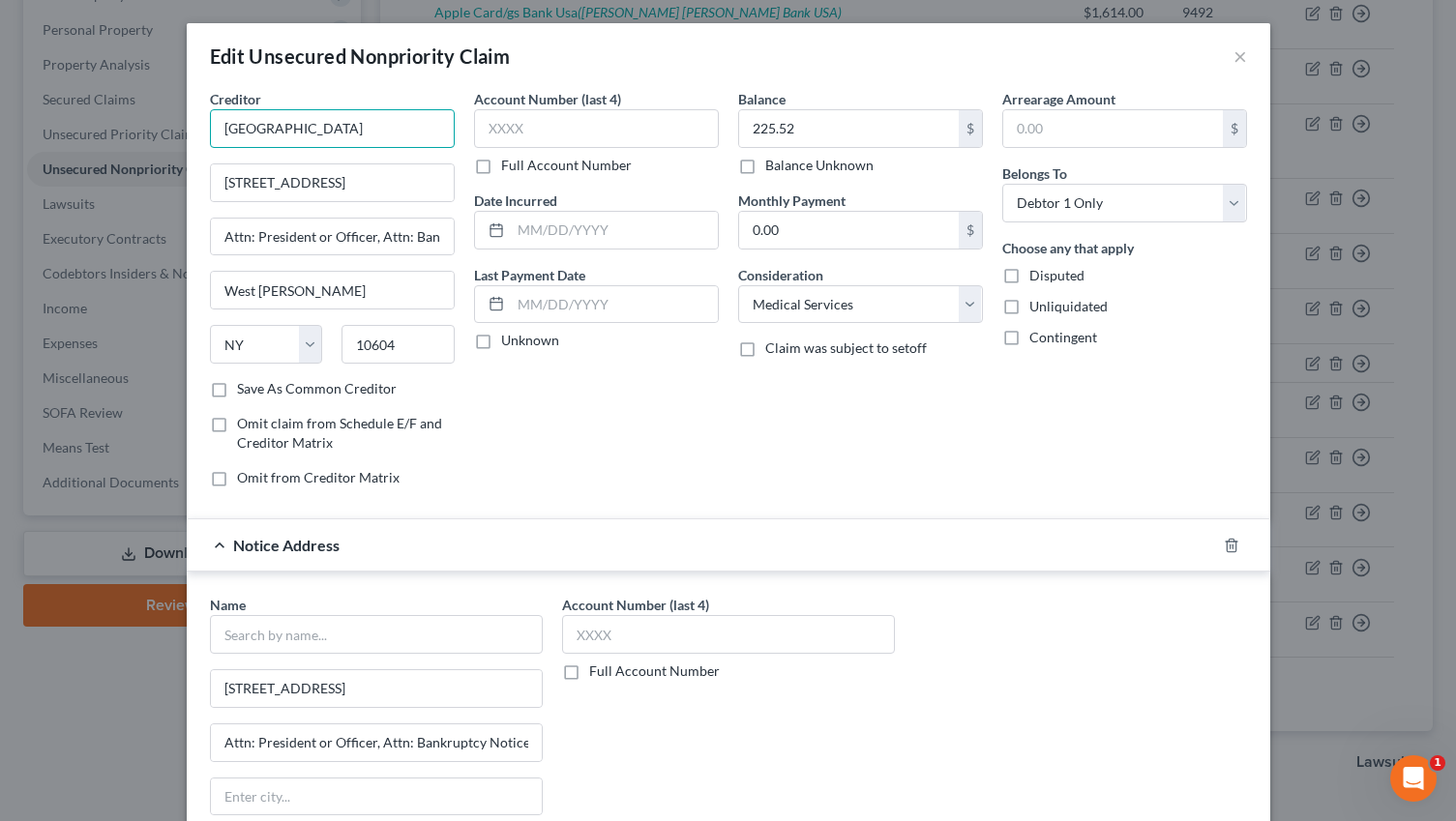
click at [345, 124] on input "[GEOGRAPHIC_DATA]" at bounding box center [332, 129] width 245 height 39
click at [325, 622] on input "text" at bounding box center [377, 634] width 333 height 39
paste input "[GEOGRAPHIC_DATA]"
type input "[GEOGRAPHIC_DATA]"
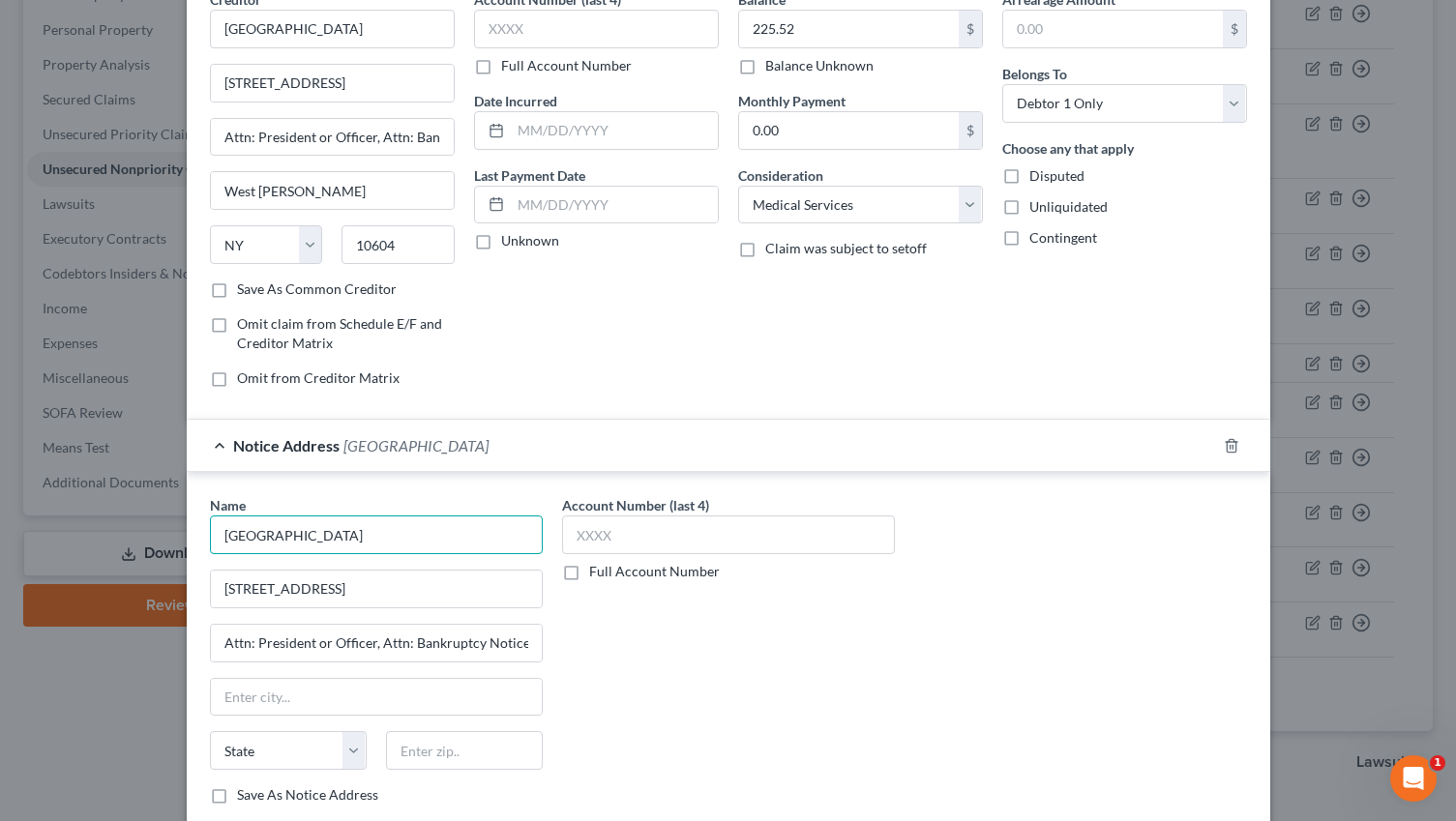
scroll to position [276, 0]
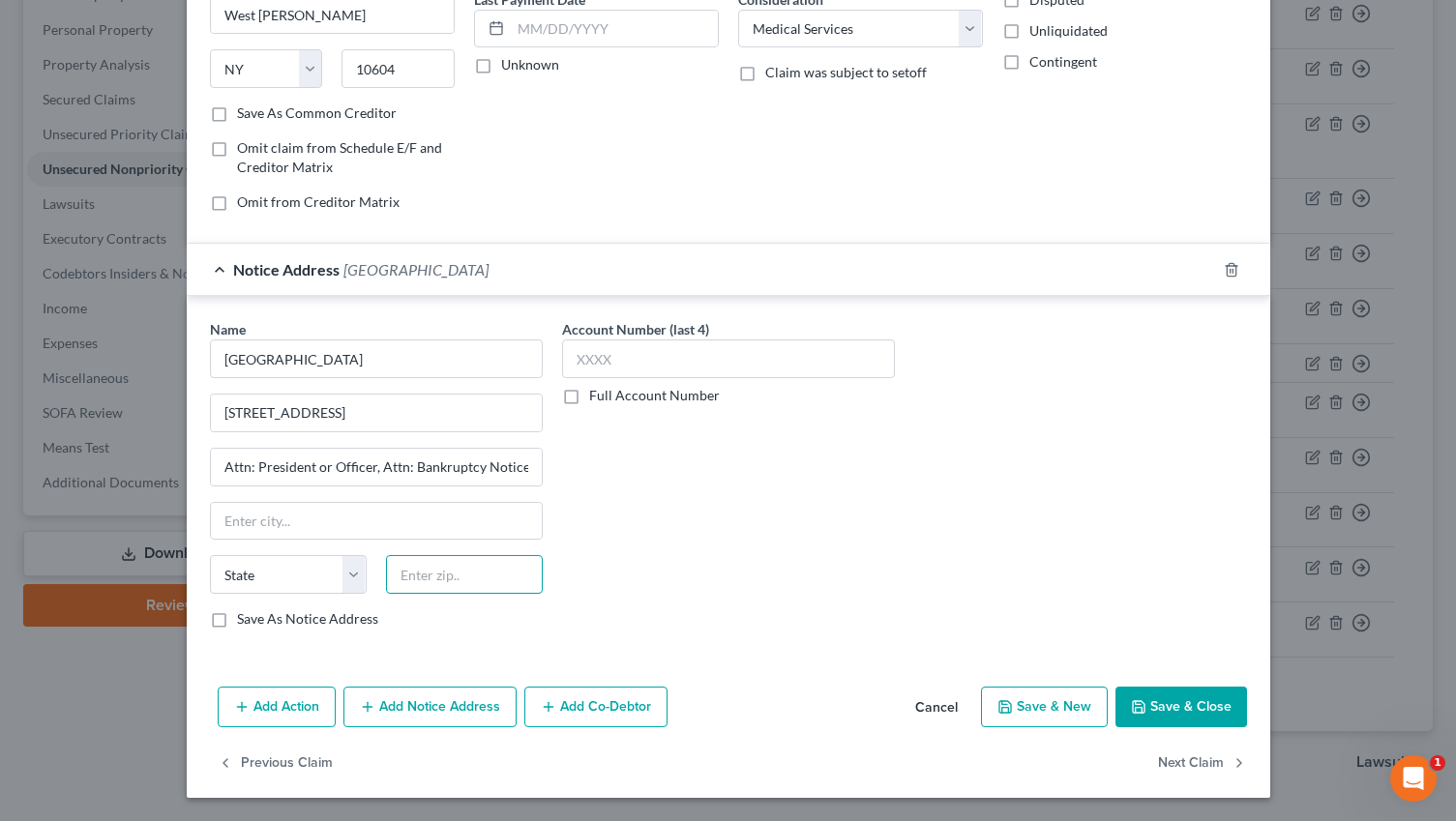
click at [446, 570] on input "text" at bounding box center [465, 574] width 157 height 39
paste input "10065"
type input "10065"
click at [274, 636] on div "Name * [GEOGRAPHIC_DATA] [STREET_ADDRESS] Attn: President or Officer, Attn: Ban…" at bounding box center [377, 482] width 353 height 325
click at [284, 623] on label "Save As Notice Address" at bounding box center [308, 619] width 141 height 19
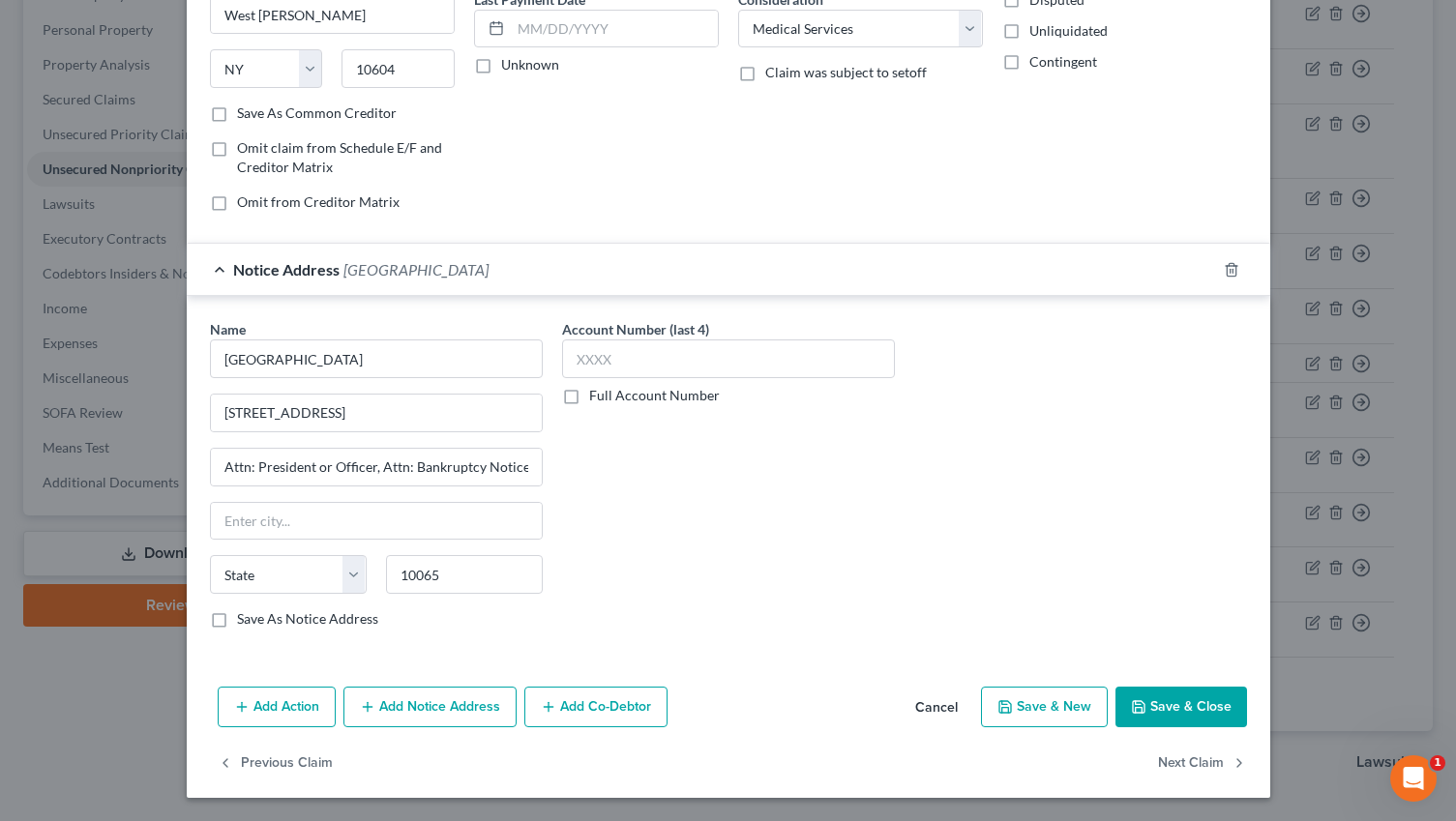
click at [258, 622] on input "Save As Notice Address" at bounding box center [251, 615] width 13 height 13
checkbox input "true"
click at [330, 576] on select "State [US_STATE] AK AR AZ CA CO CT DE DC [GEOGRAPHIC_DATA] [GEOGRAPHIC_DATA] GU…" at bounding box center [289, 574] width 157 height 39
click at [340, 529] on input "text" at bounding box center [377, 521] width 331 height 37
type input "[US_STATE]"
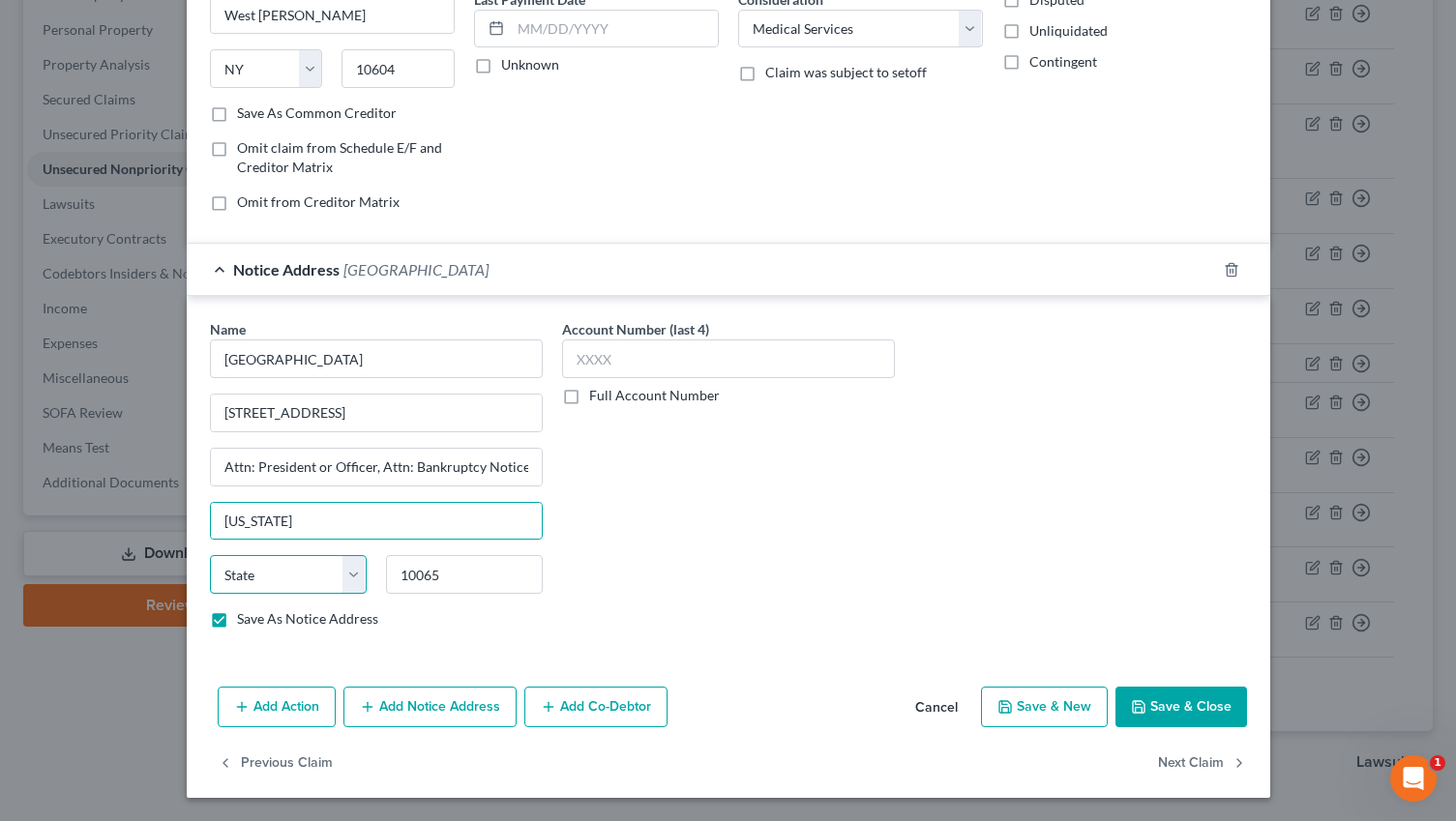
click at [276, 575] on select "State [US_STATE] AK AR AZ CA CO CT DE DC [GEOGRAPHIC_DATA] [GEOGRAPHIC_DATA] GU…" at bounding box center [289, 574] width 157 height 39
select select "35"
click at [210, 555] on select "State [US_STATE] AK AR AZ CA CO CT DE DC [GEOGRAPHIC_DATA] [GEOGRAPHIC_DATA] GU…" at bounding box center [289, 574] width 157 height 39
click at [1198, 690] on button "Save & Close" at bounding box center [1182, 707] width 132 height 41
checkbox input "false"
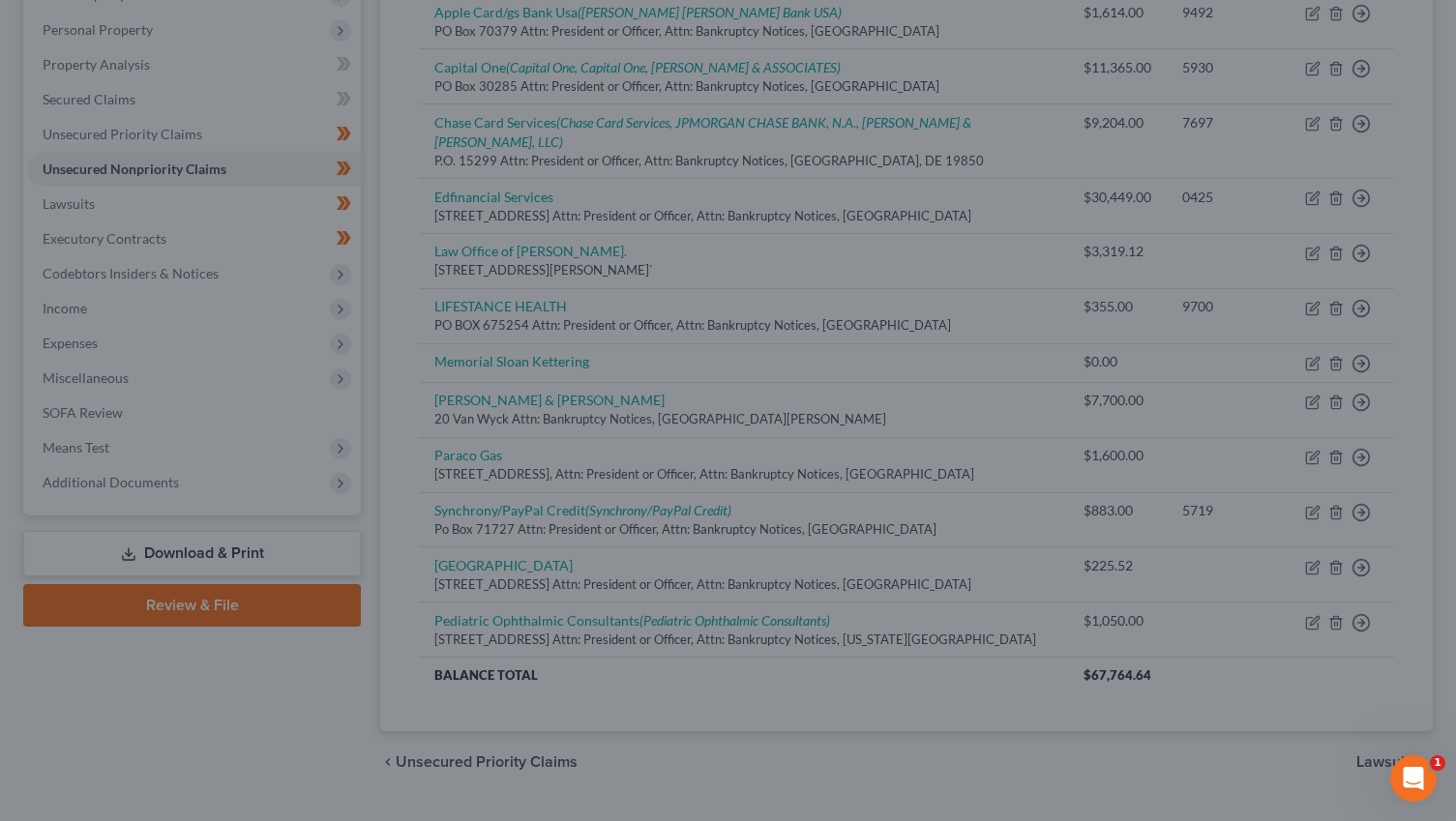
type input "0"
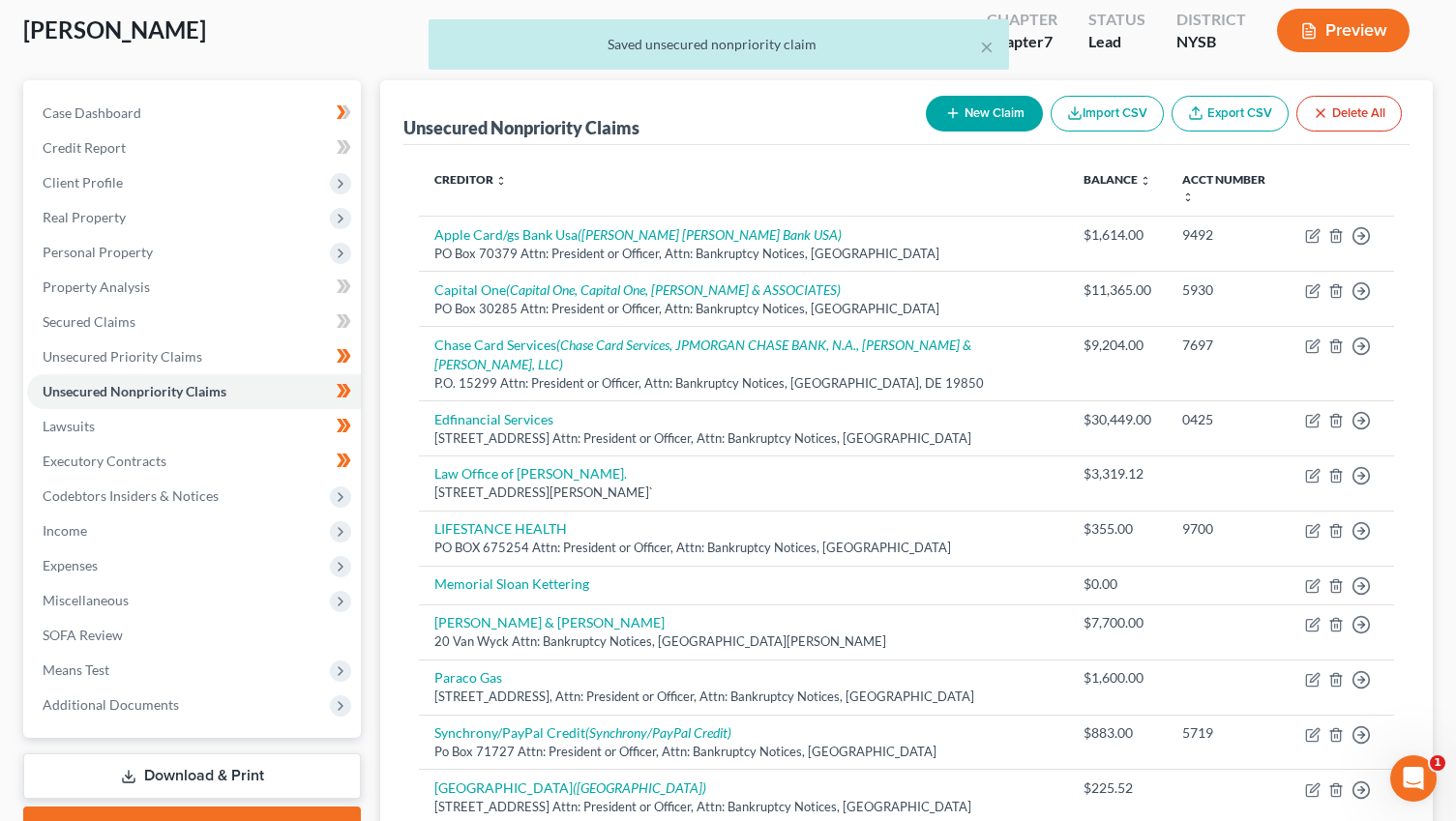
scroll to position [155, 0]
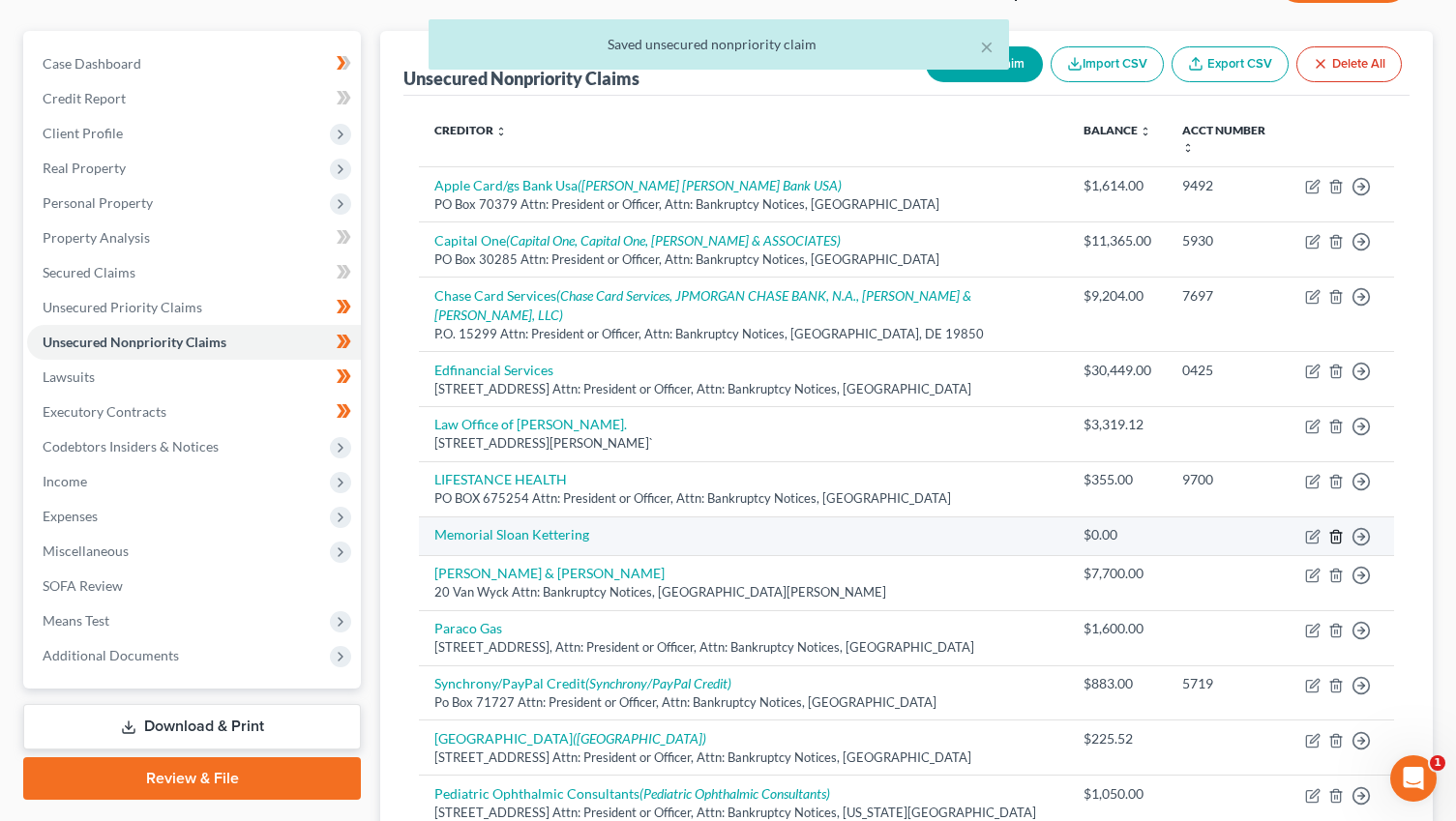
click at [1331, 530] on icon "button" at bounding box center [1335, 535] width 9 height 13
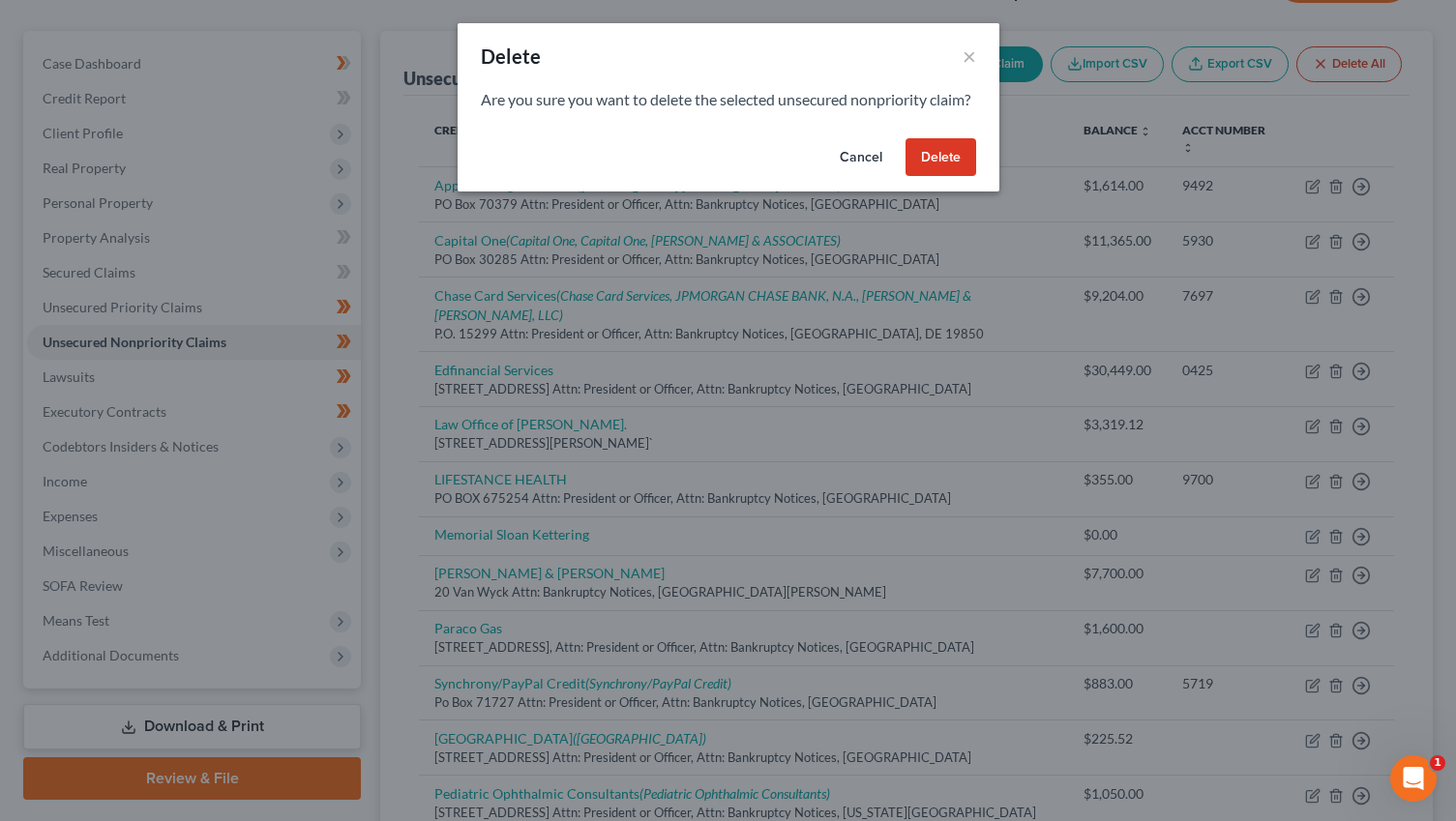
click at [946, 166] on button "Delete" at bounding box center [941, 158] width 71 height 39
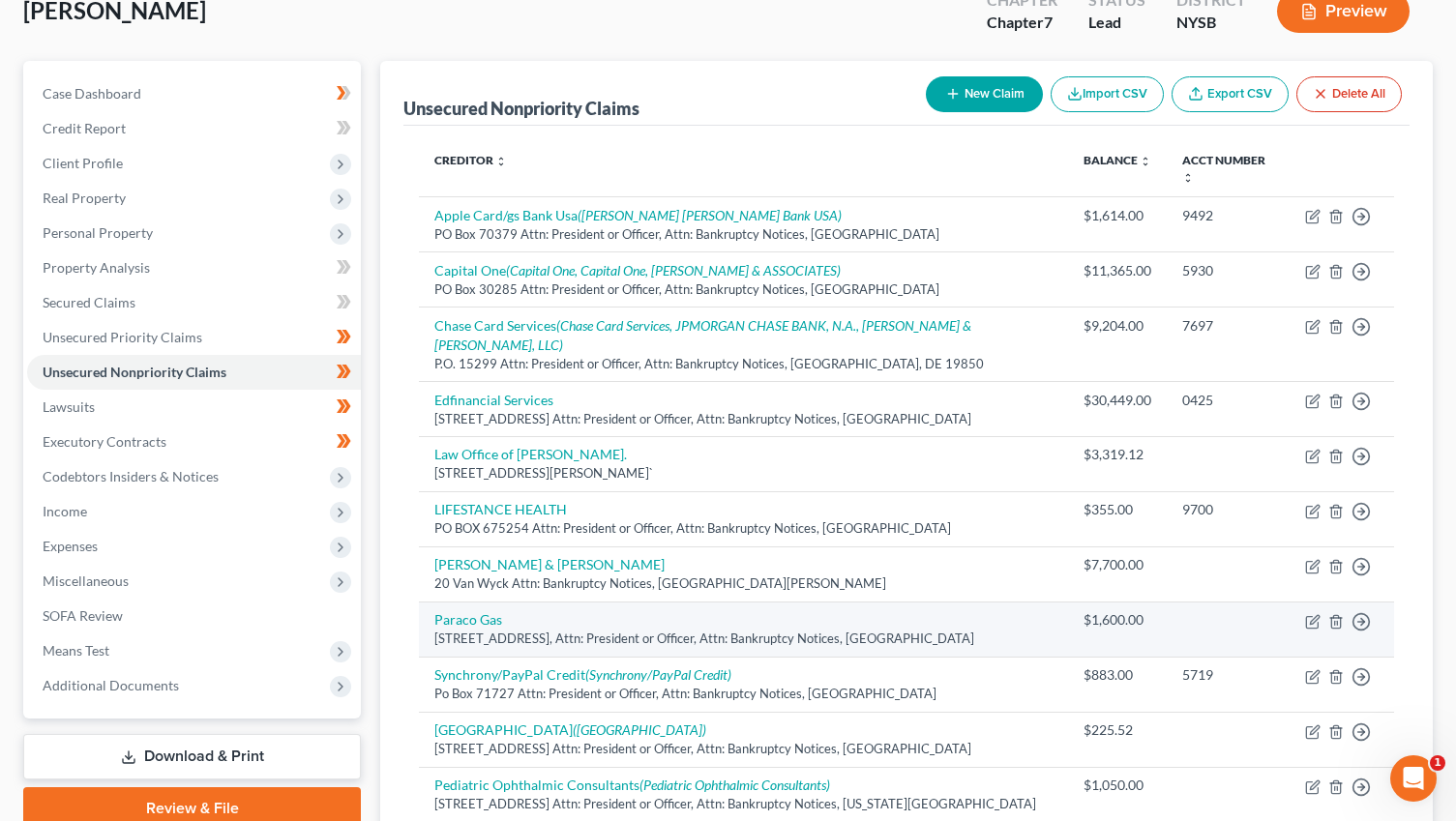
scroll to position [0, 0]
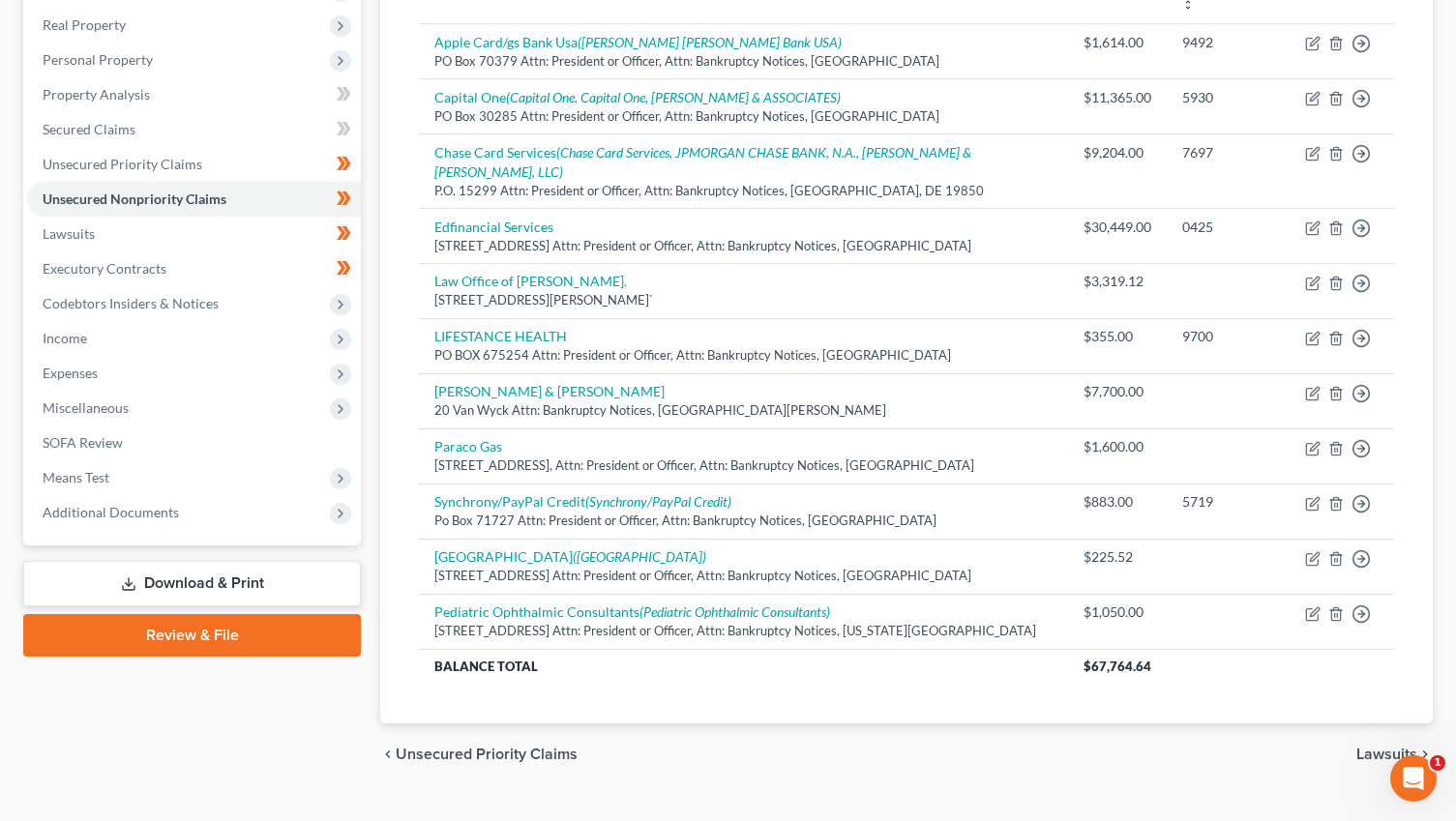
click at [214, 581] on link "Download & Print" at bounding box center [192, 583] width 338 height 46
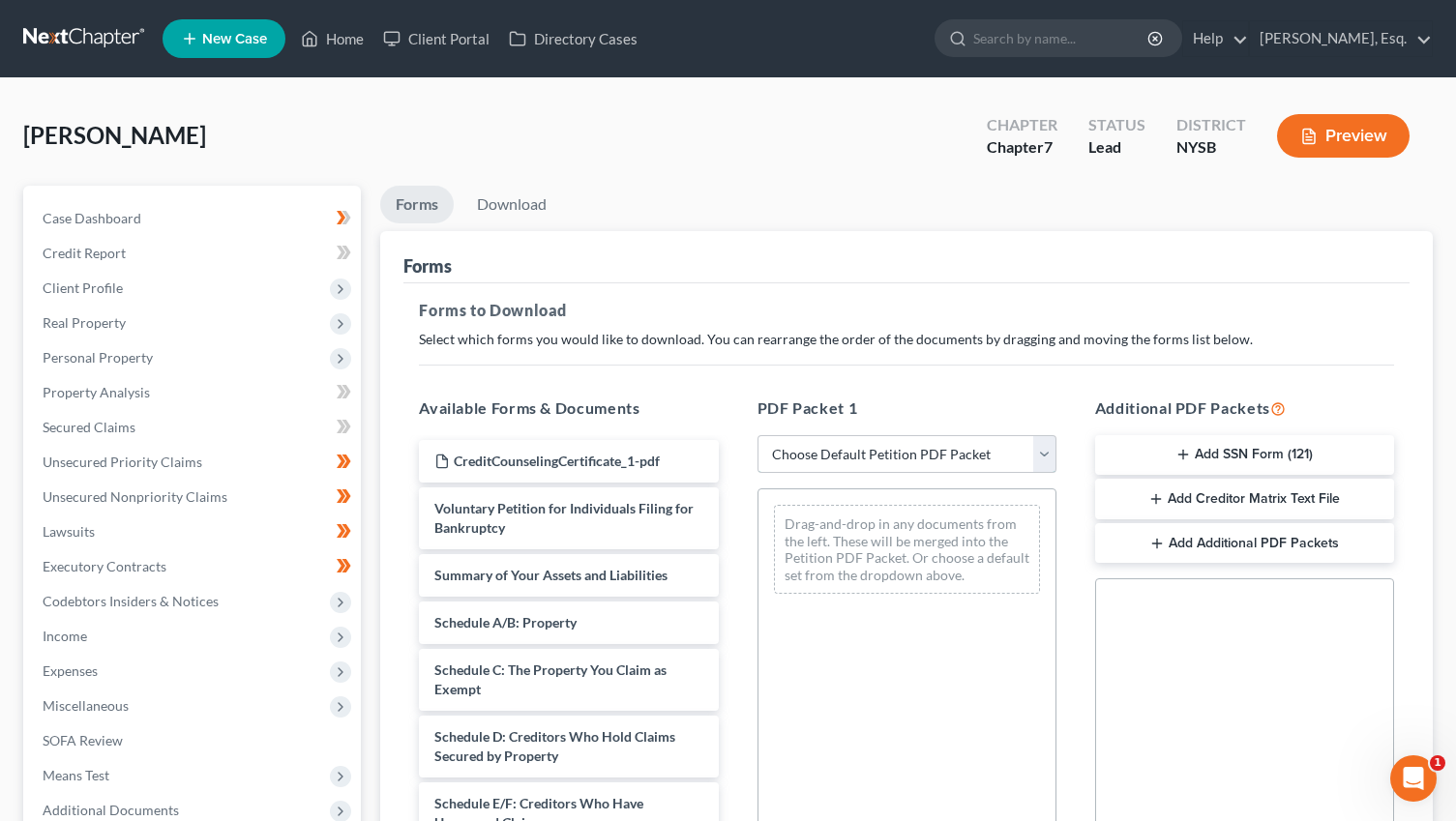
click at [951, 453] on select "Choose Default Petition PDF Packet Complete Bankruptcy Petition (all forms and …" at bounding box center [907, 454] width 299 height 39
select select "0"
click at [758, 435] on select "Choose Default Petition PDF Packet Complete Bankruptcy Petition (all forms and …" at bounding box center [907, 454] width 299 height 39
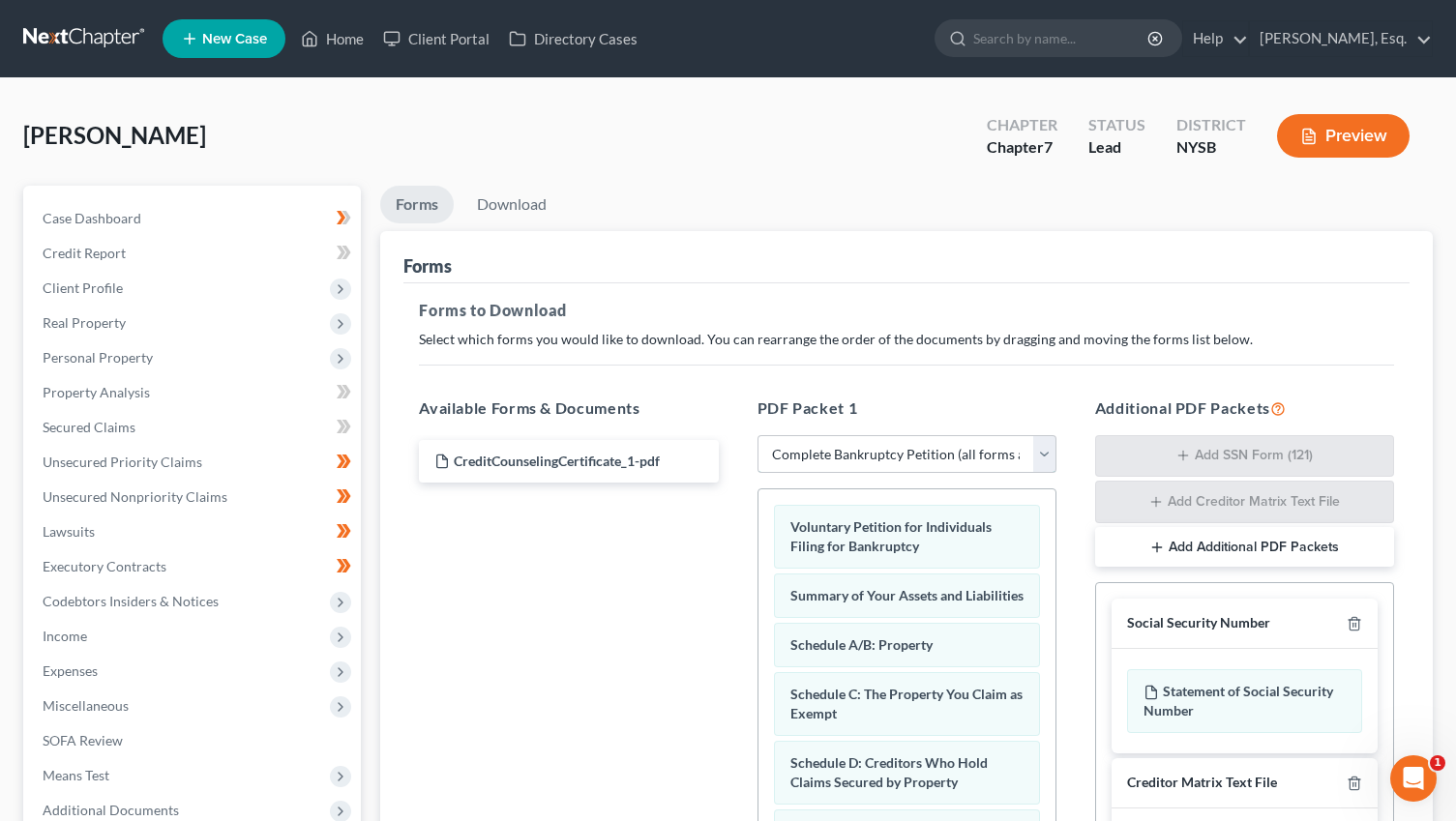
scroll to position [375, 0]
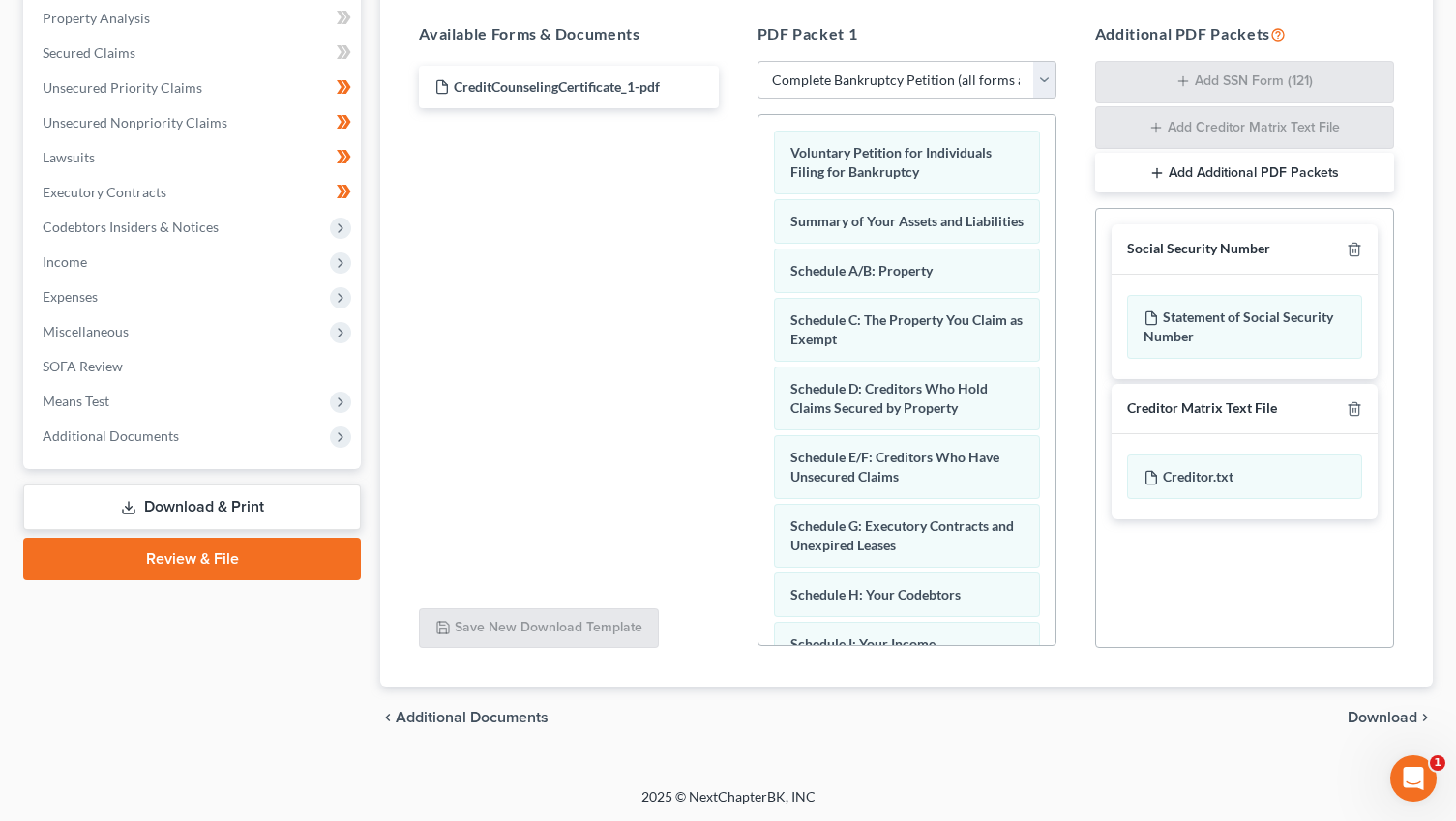
click at [1390, 710] on span "Download" at bounding box center [1382, 717] width 70 height 15
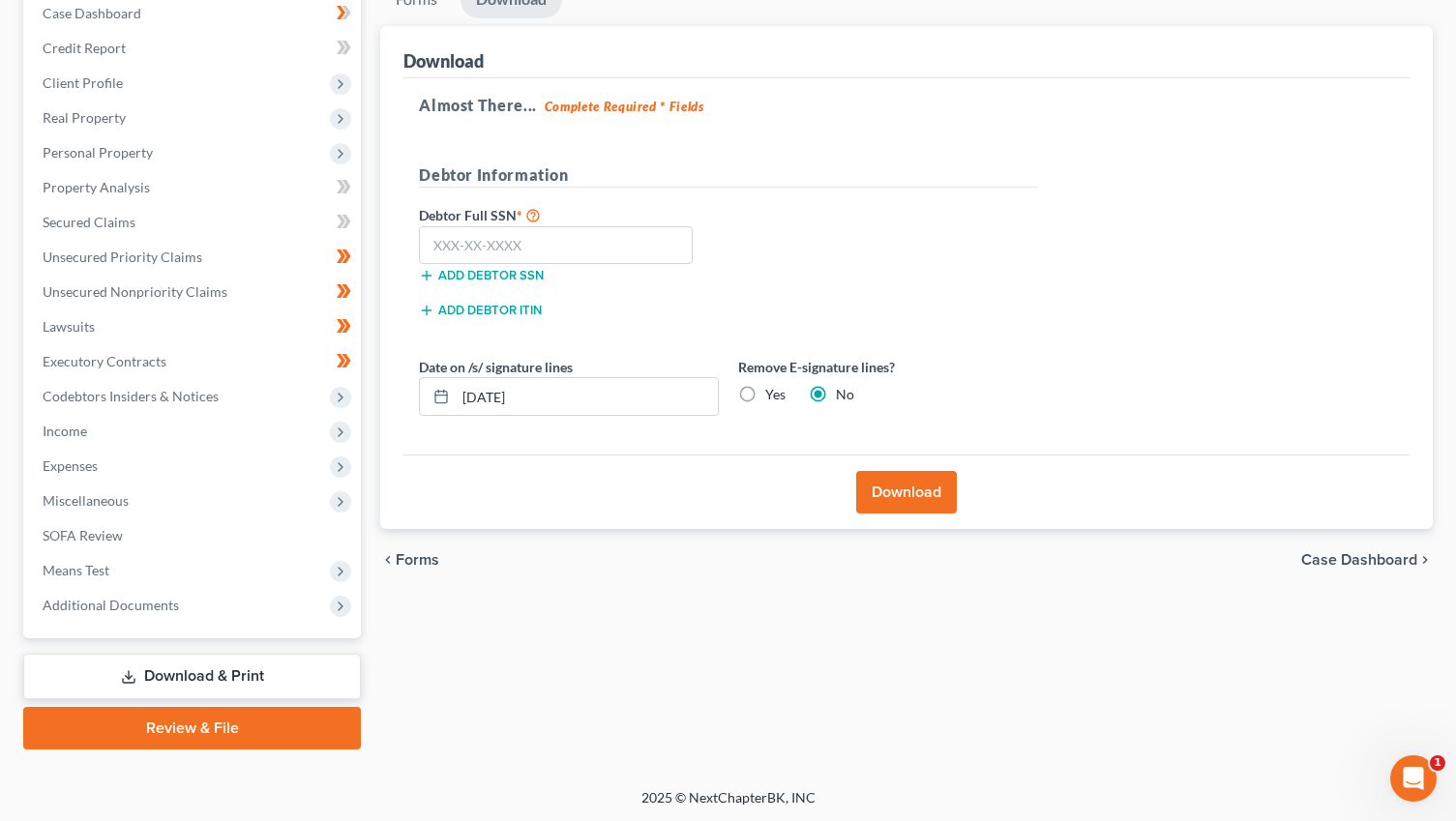
click at [765, 392] on label "Yes" at bounding box center [775, 395] width 20 height 19
click at [773, 392] on input "Yes" at bounding box center [779, 391] width 13 height 13
radio input "true"
radio input "false"
click at [542, 243] on input "text" at bounding box center [555, 246] width 274 height 39
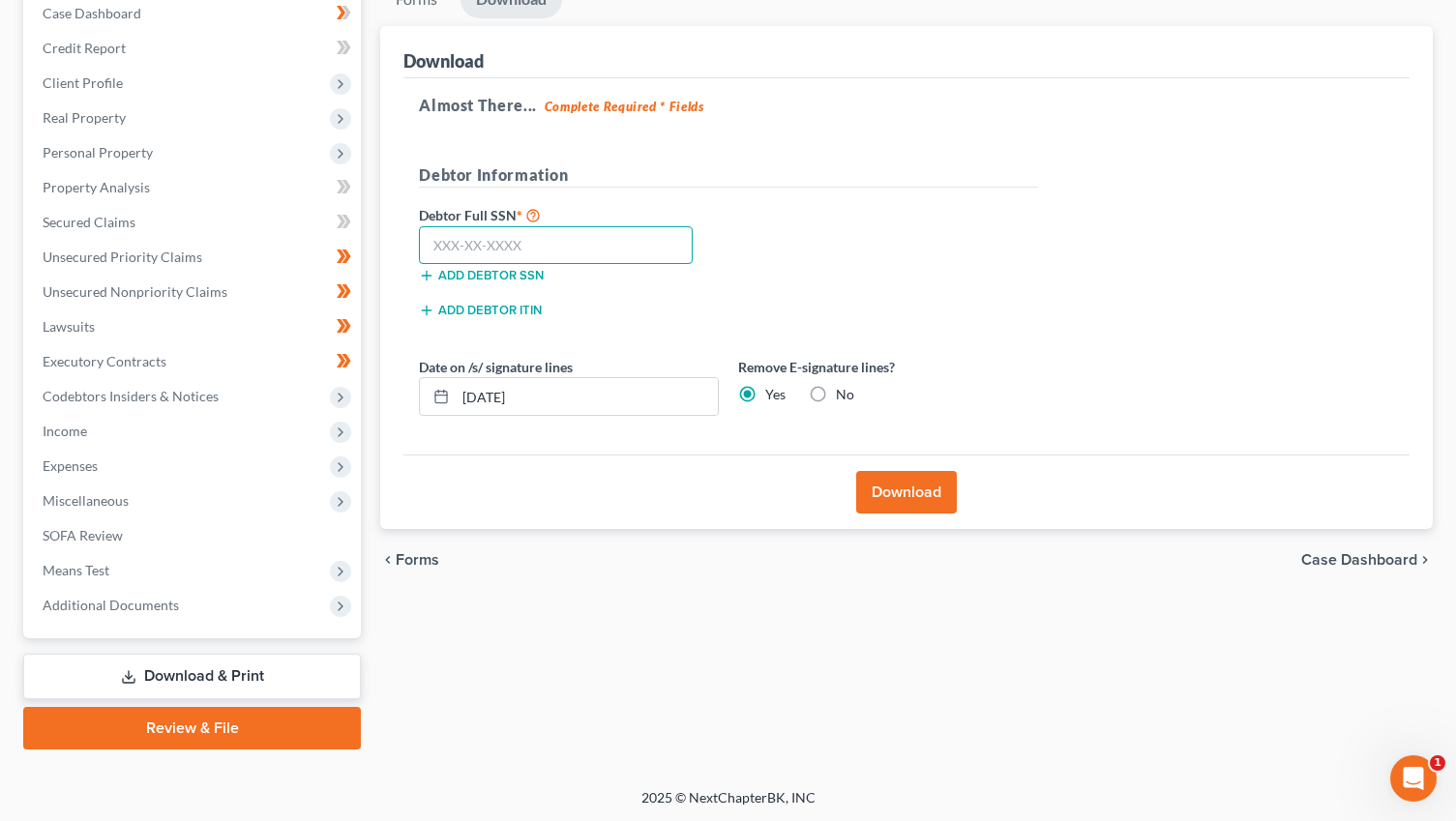
paste input "088-74-4591"
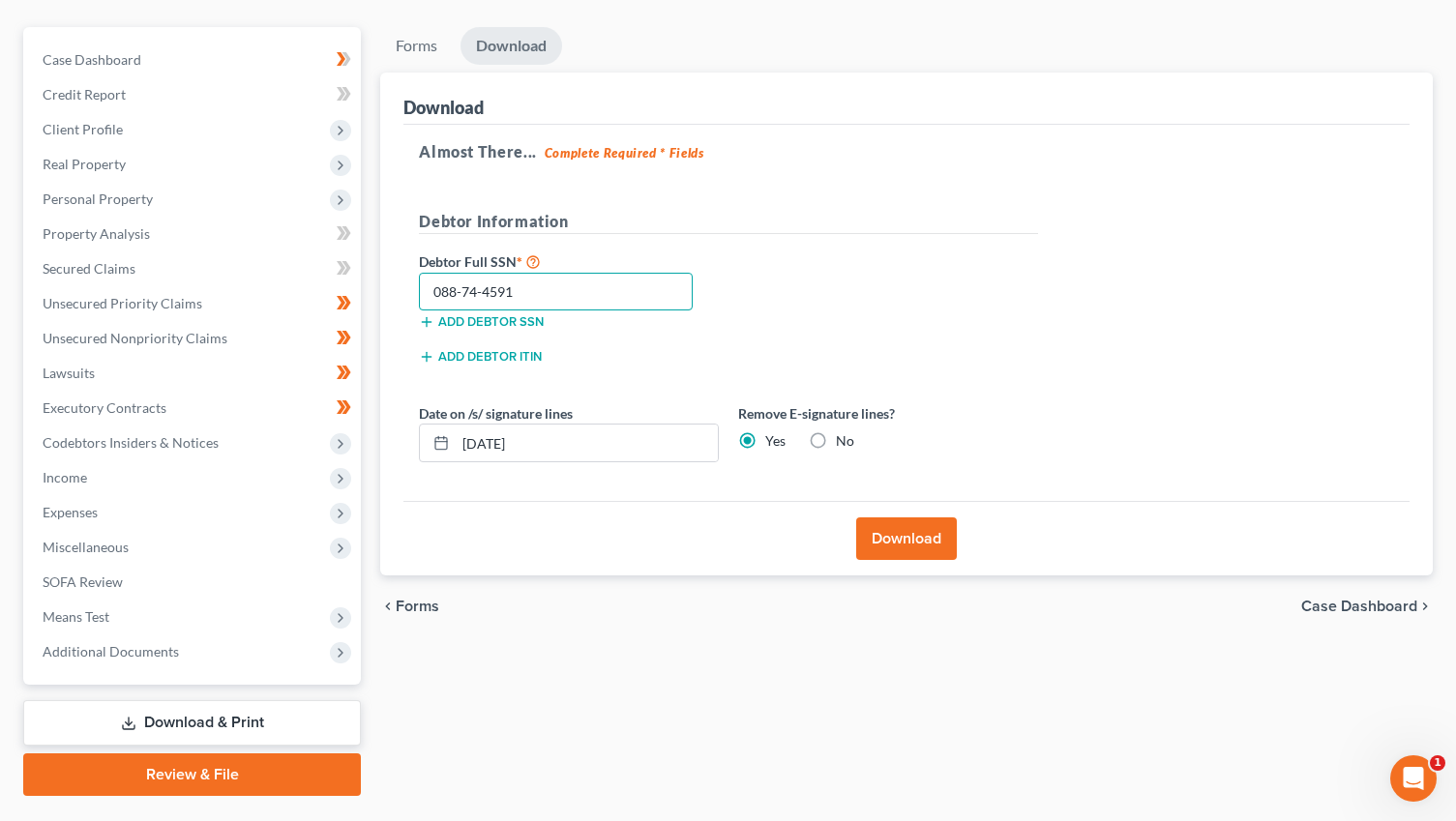
scroll to position [156, 0]
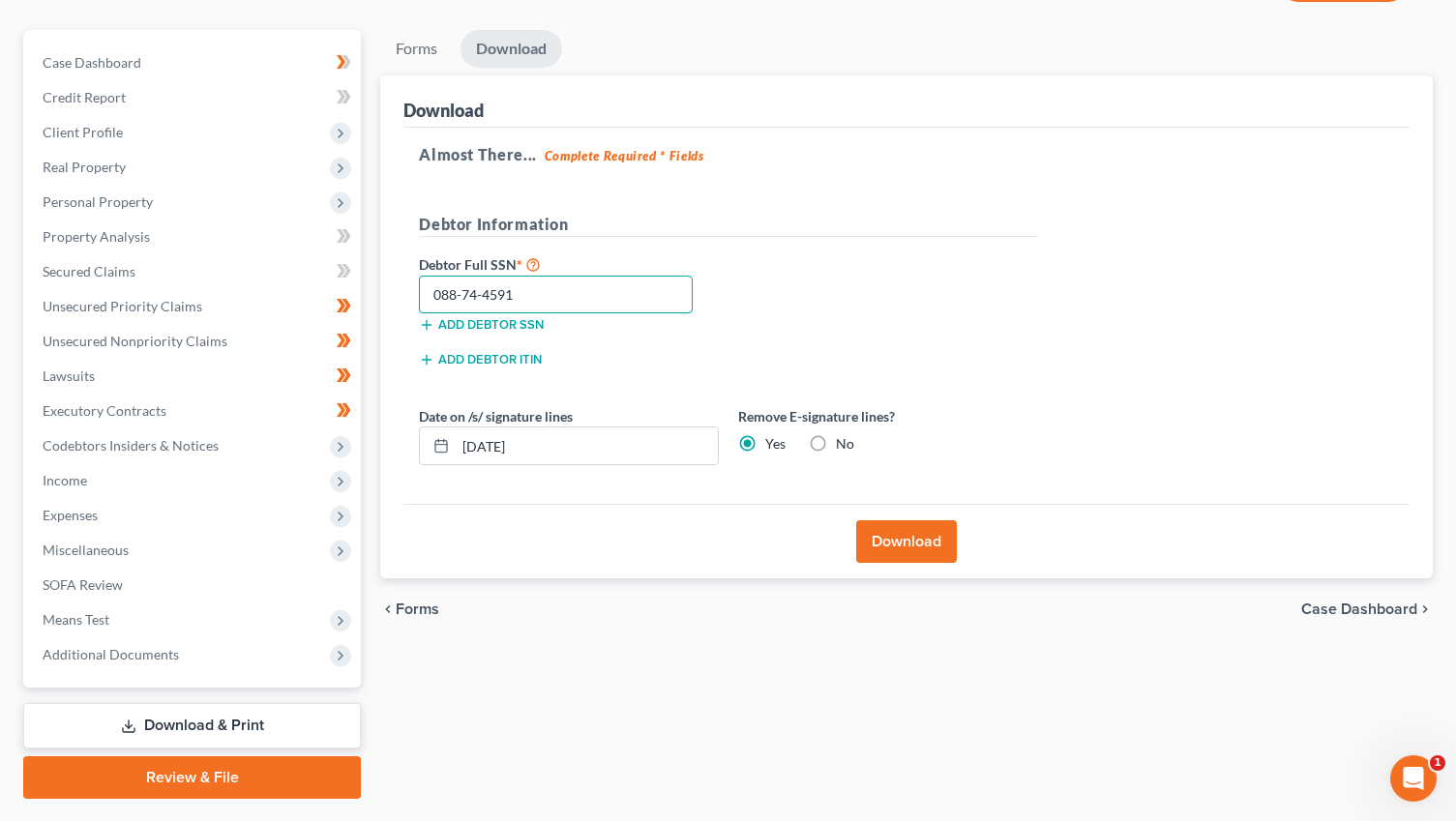
type input "088-74-4591"
click at [908, 554] on button "Download" at bounding box center [907, 541] width 101 height 43
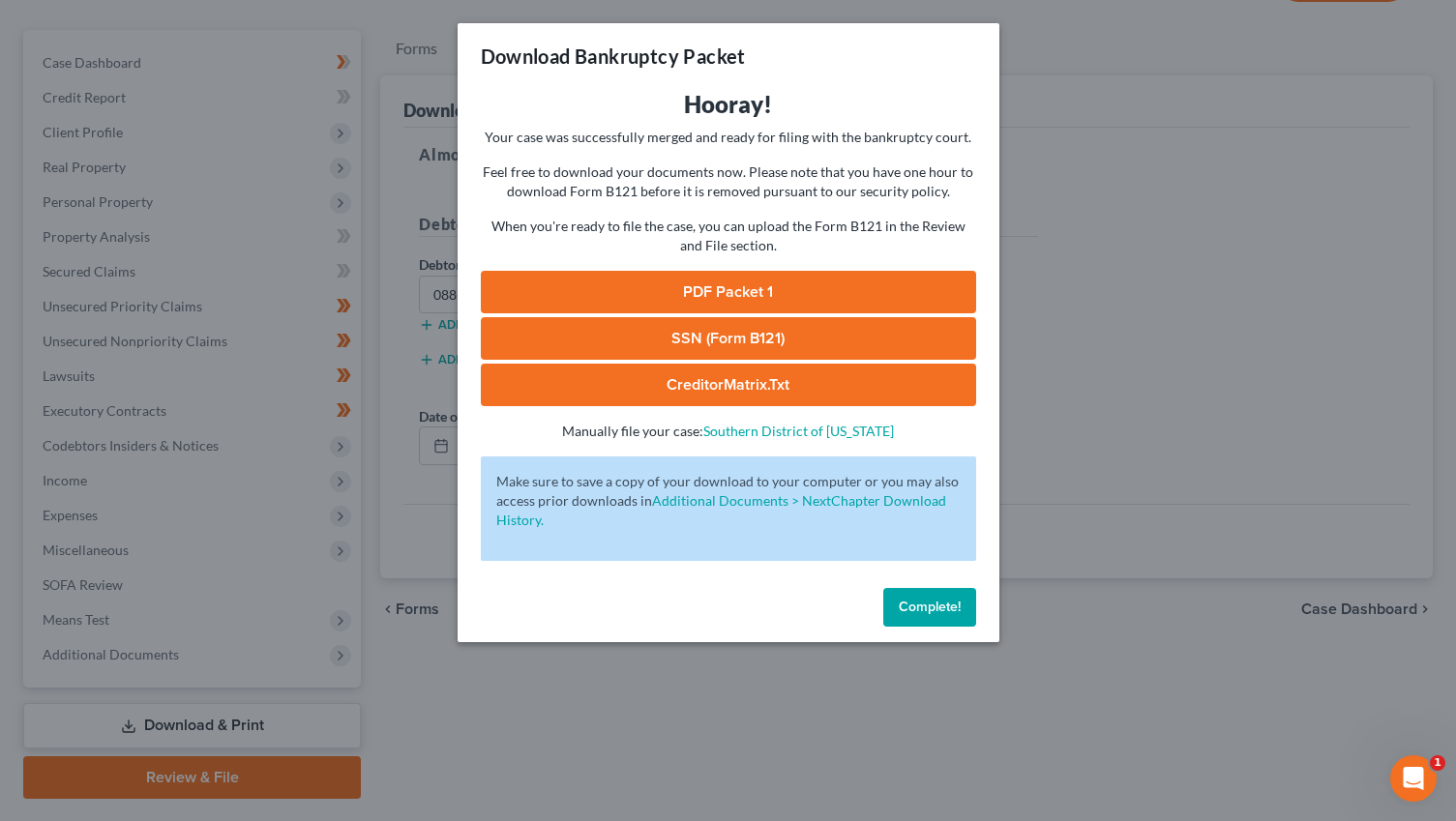
click at [806, 292] on link "PDF Packet 1" at bounding box center [728, 292] width 495 height 43
click at [633, 337] on link "SSN (Form B121)" at bounding box center [728, 339] width 495 height 43
click at [914, 613] on span "Complete!" at bounding box center [930, 606] width 62 height 16
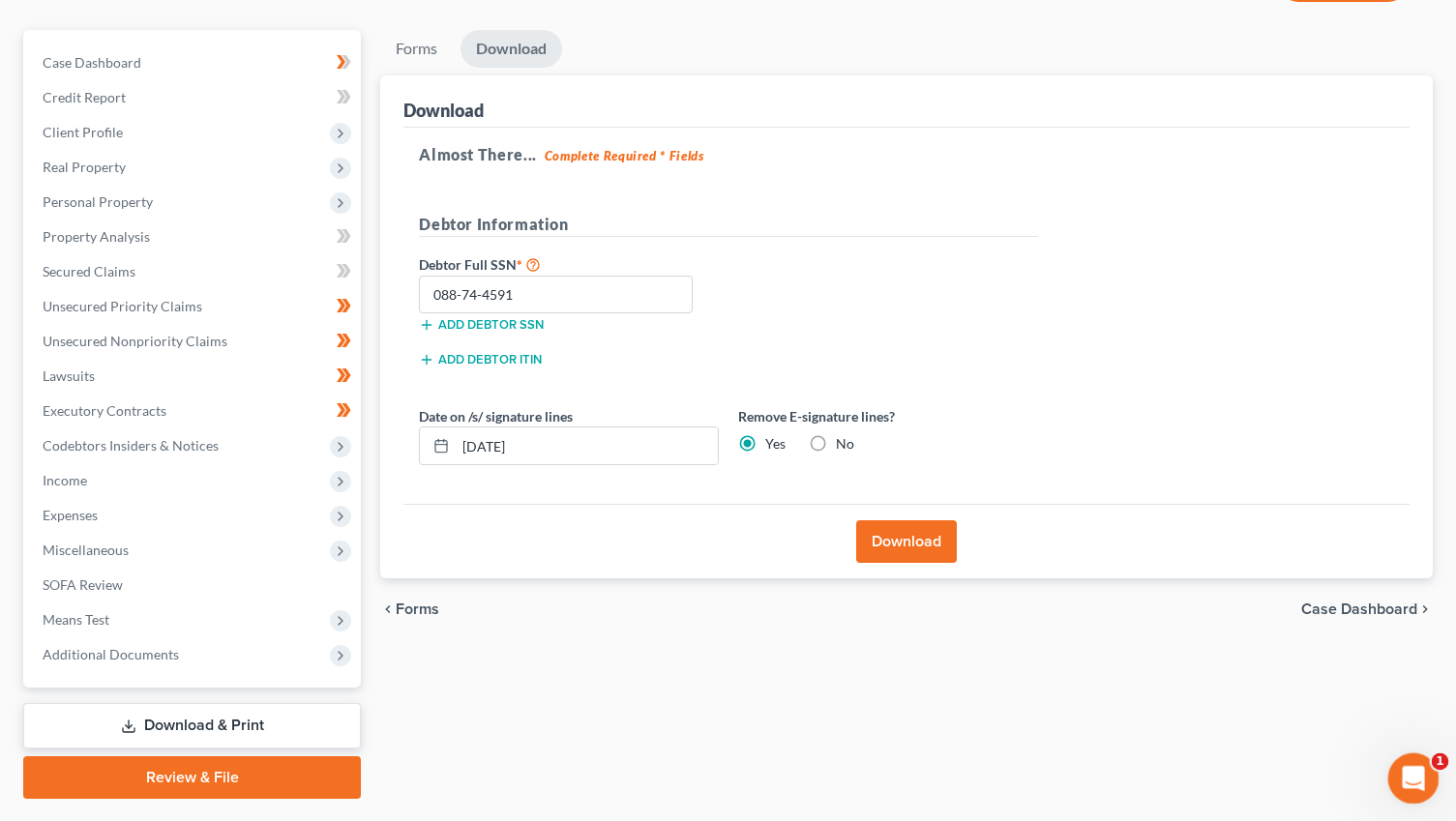
click at [1431, 773] on div "Open Intercom Messenger" at bounding box center [1410, 775] width 64 height 64
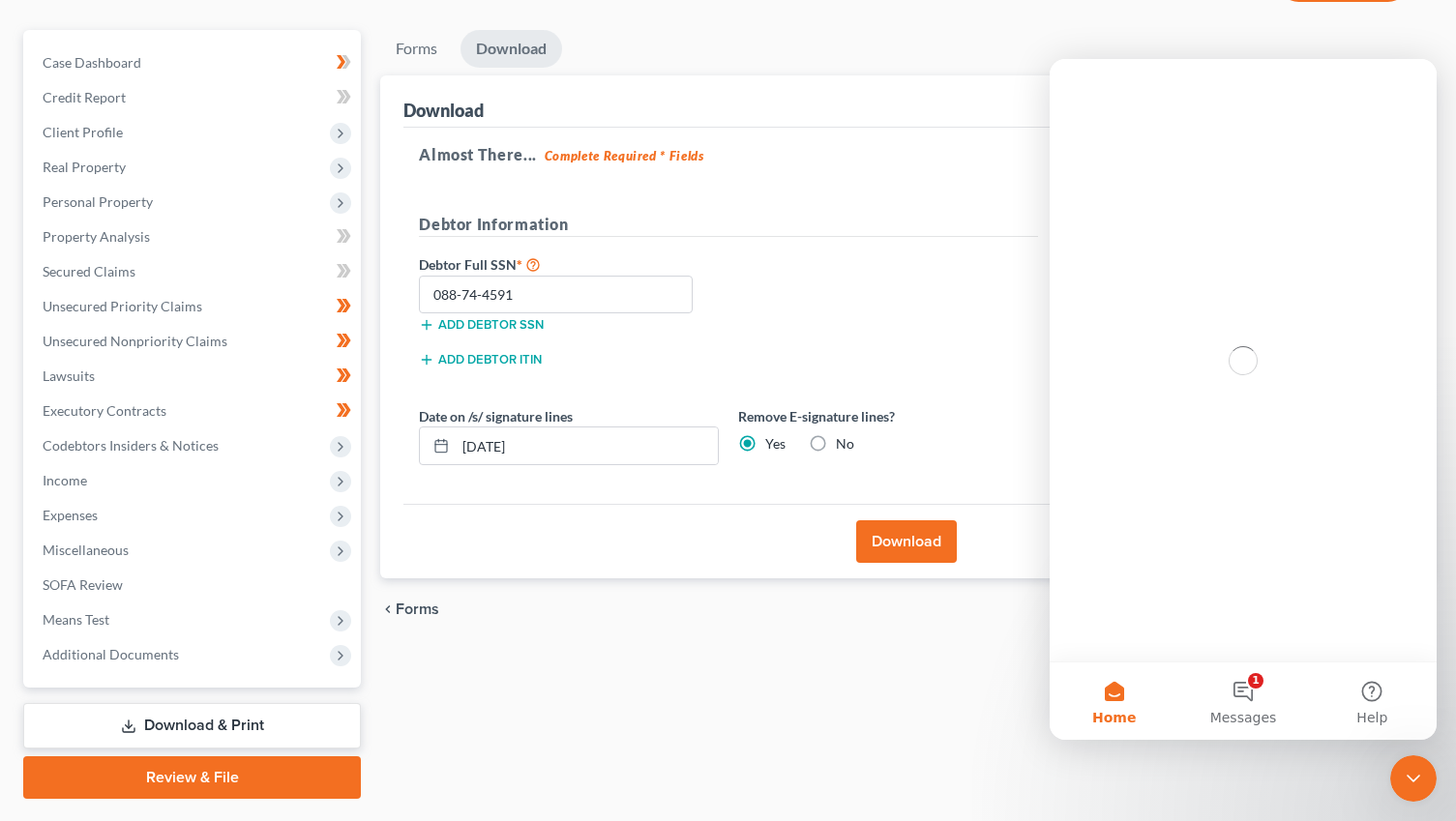
scroll to position [0, 0]
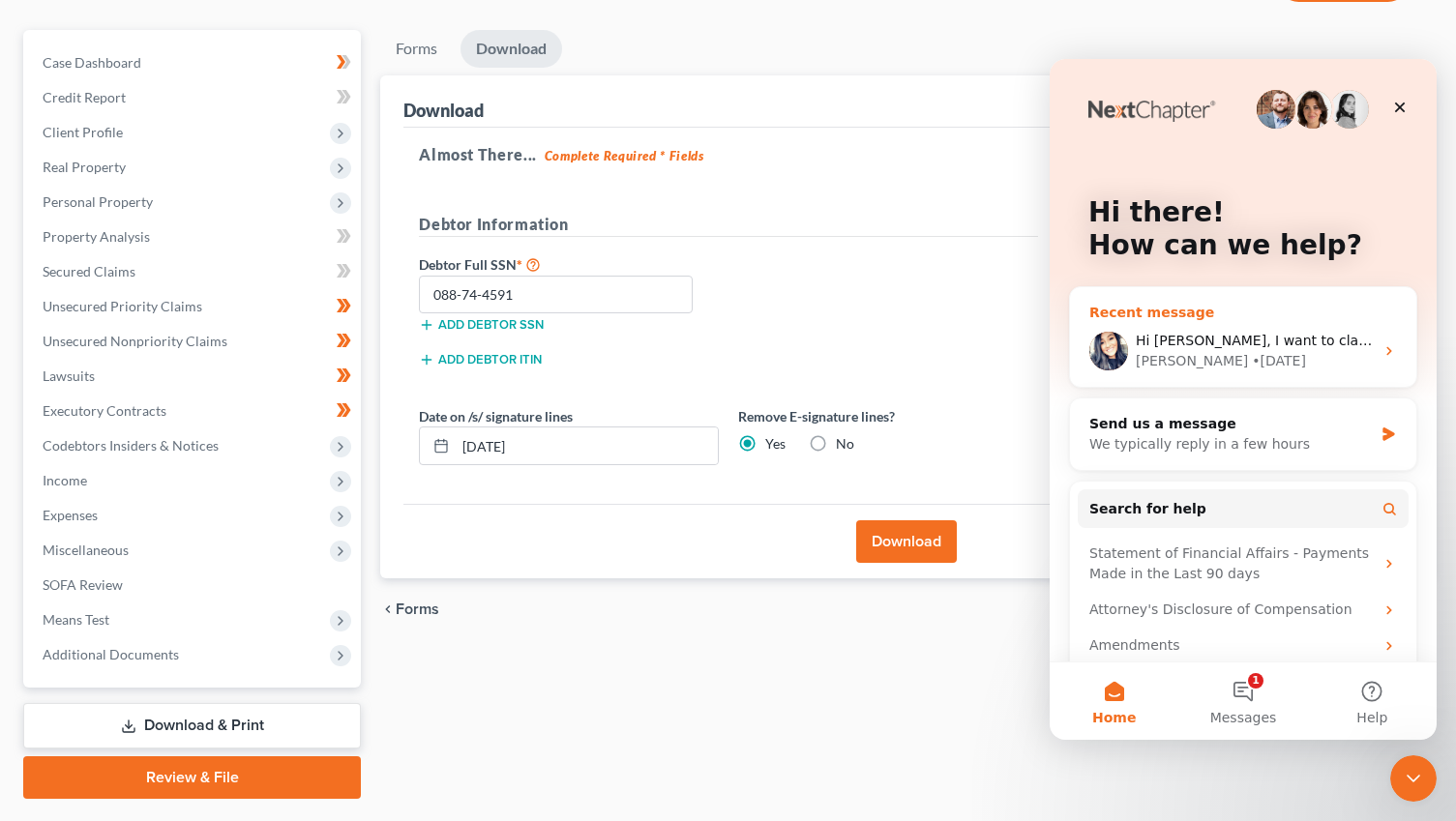
click at [1163, 353] on div "[PERSON_NAME]" at bounding box center [1193, 361] width 112 height 20
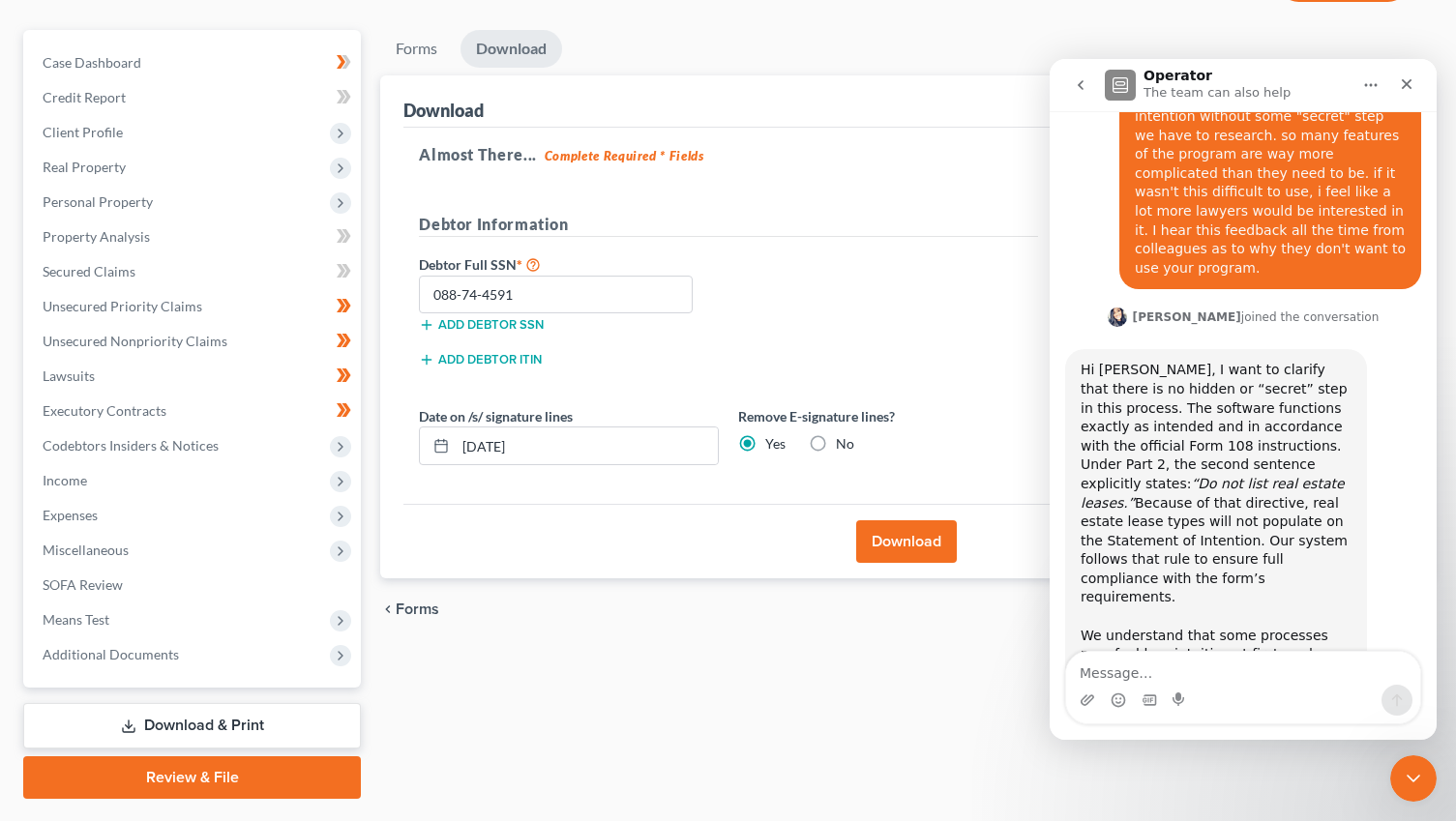
scroll to position [1324, 0]
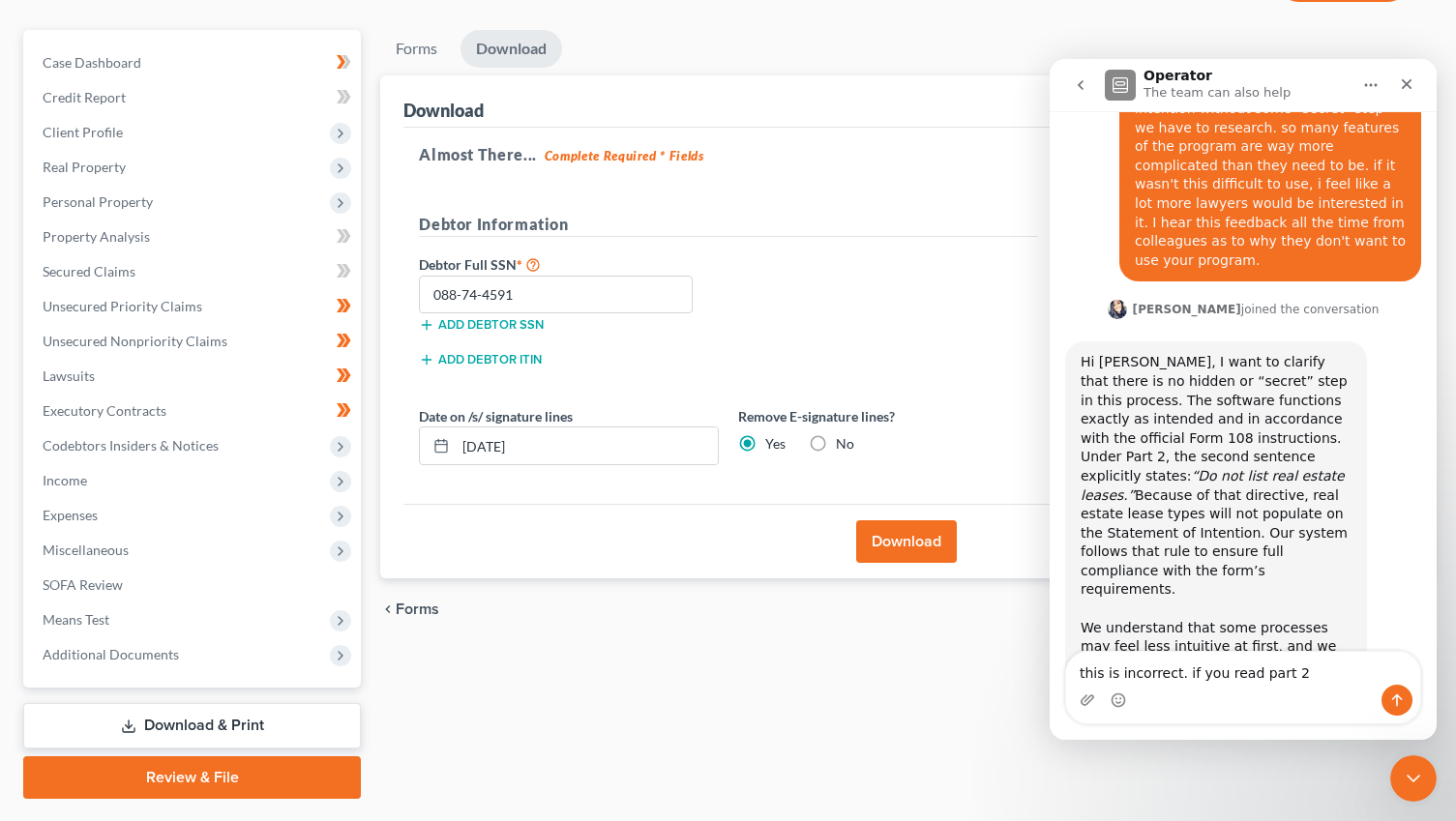
type textarea "this is incorrect. if you read part 2"
